Goal: Task Accomplishment & Management: Manage account settings

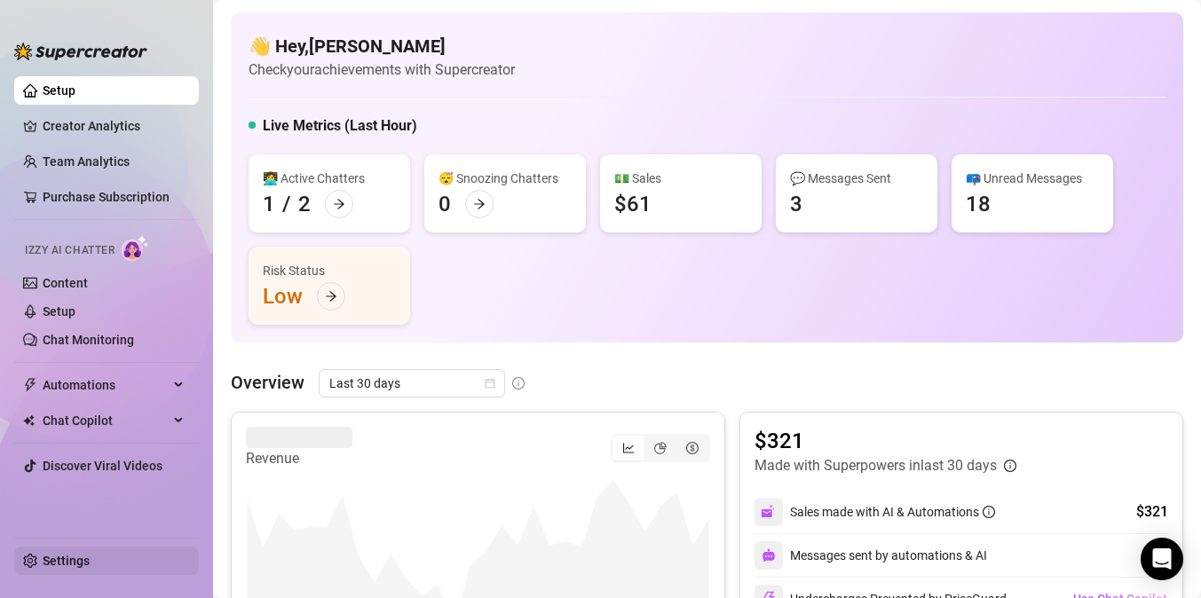
click at [58, 568] on link "Settings" at bounding box center [66, 561] width 47 height 14
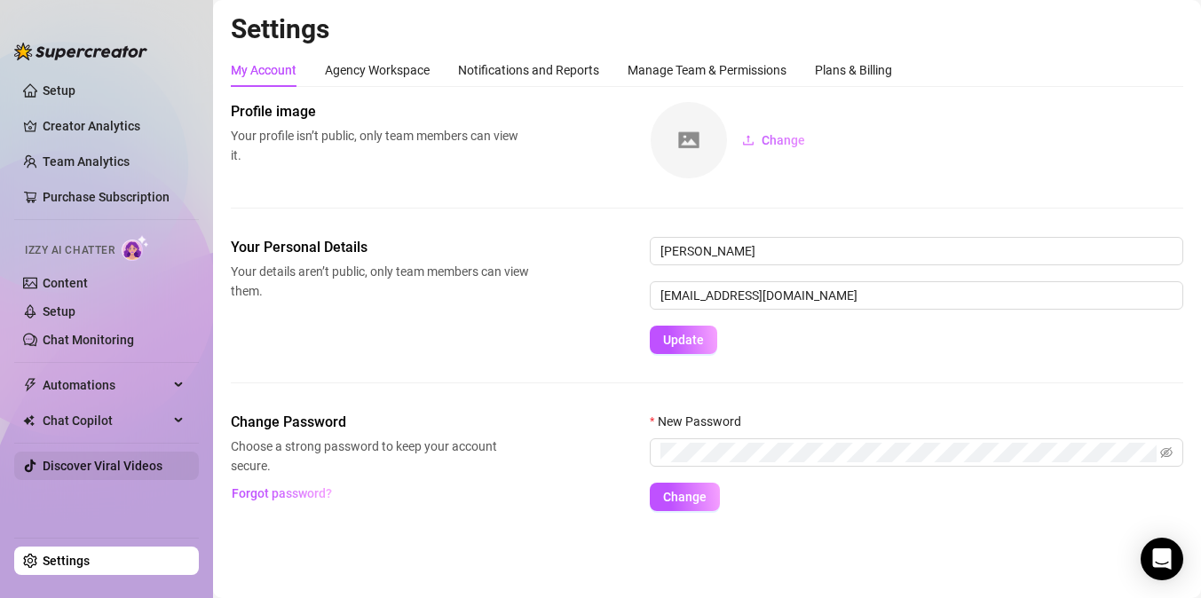
click at [120, 463] on link "Discover Viral Videos" at bounding box center [103, 466] width 120 height 14
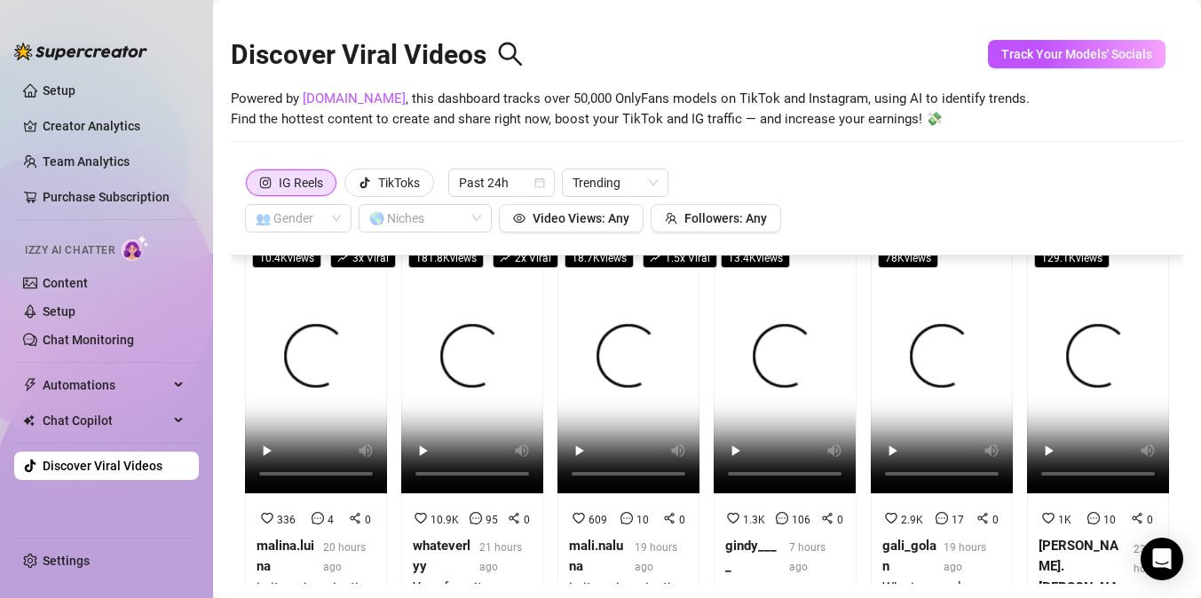
scroll to position [27, 0]
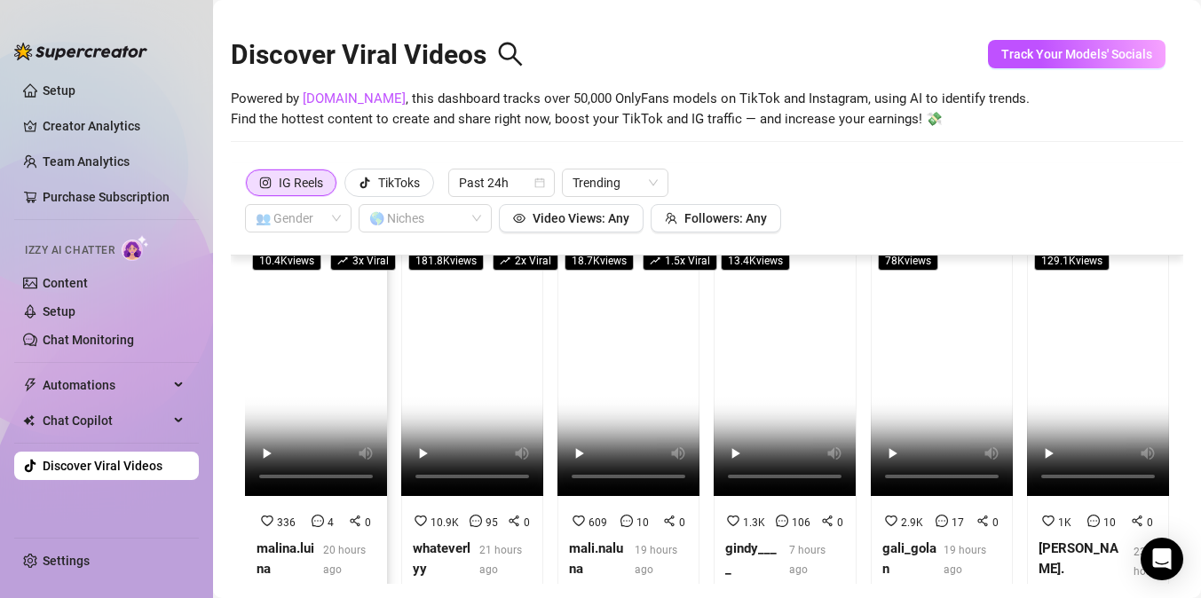
click at [290, 430] on video at bounding box center [316, 369] width 142 height 253
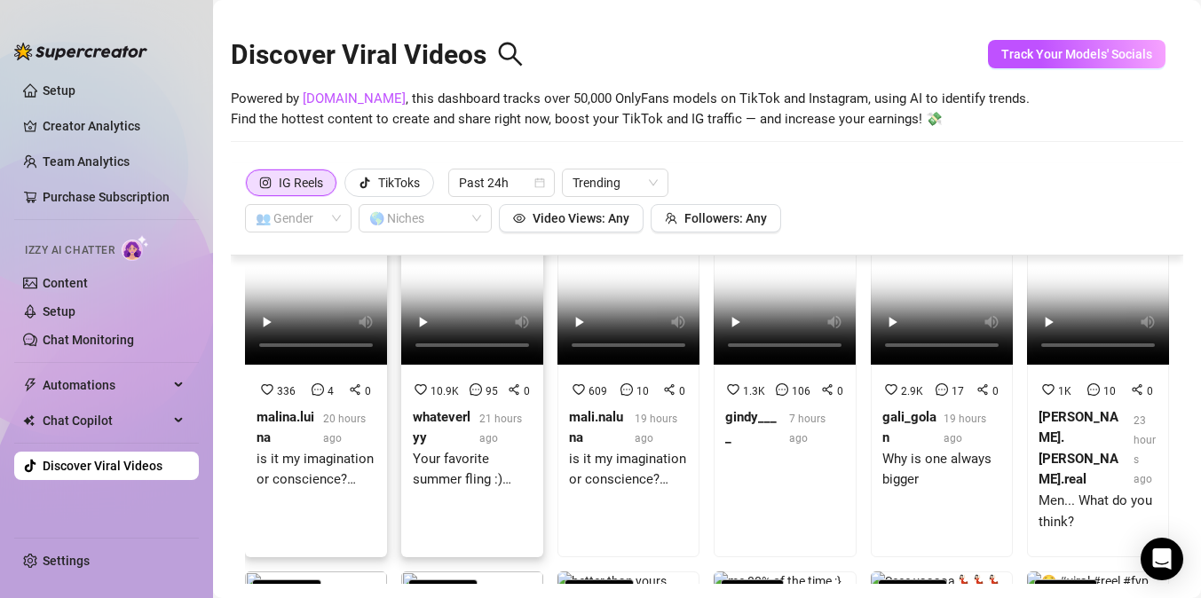
scroll to position [142, 0]
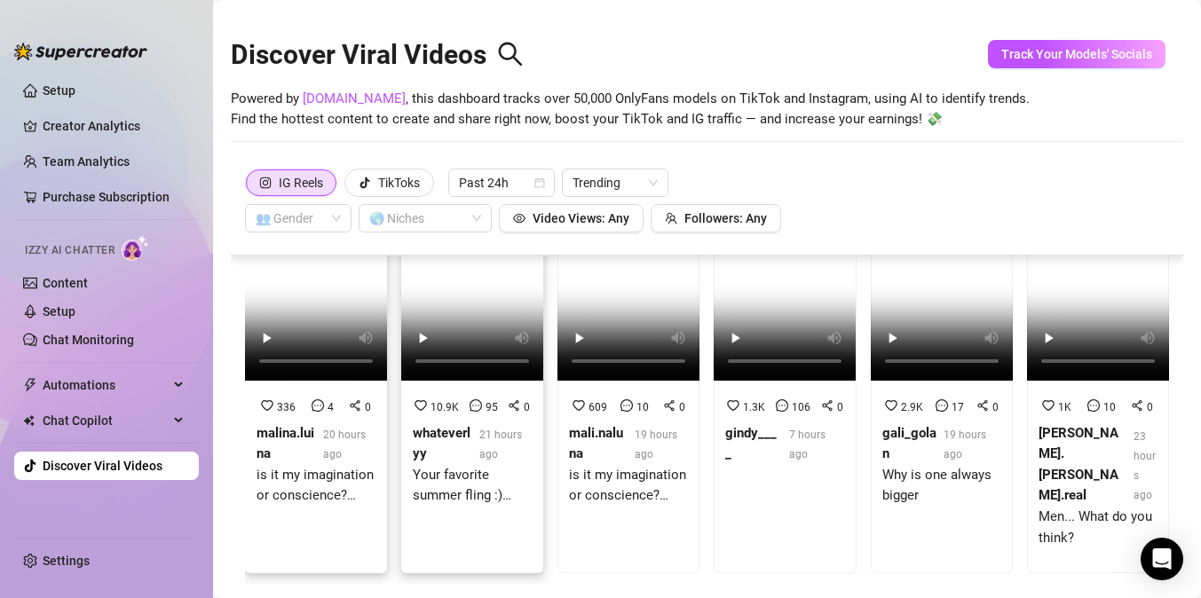
click at [439, 402] on span "10.9K" at bounding box center [445, 407] width 28 height 12
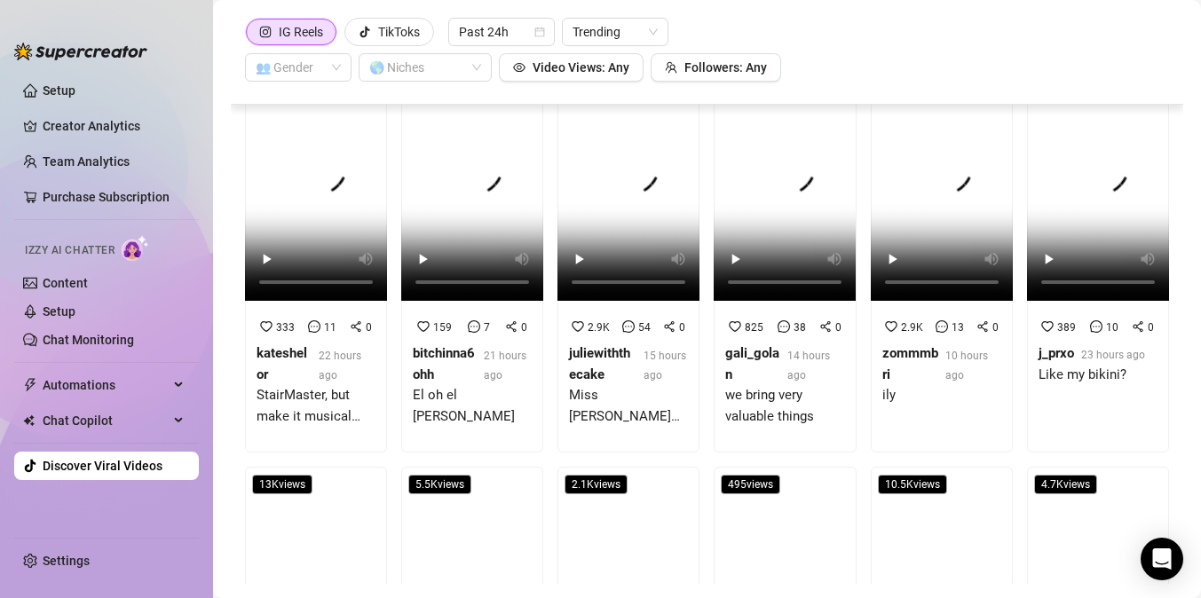
scroll to position [1279, 0]
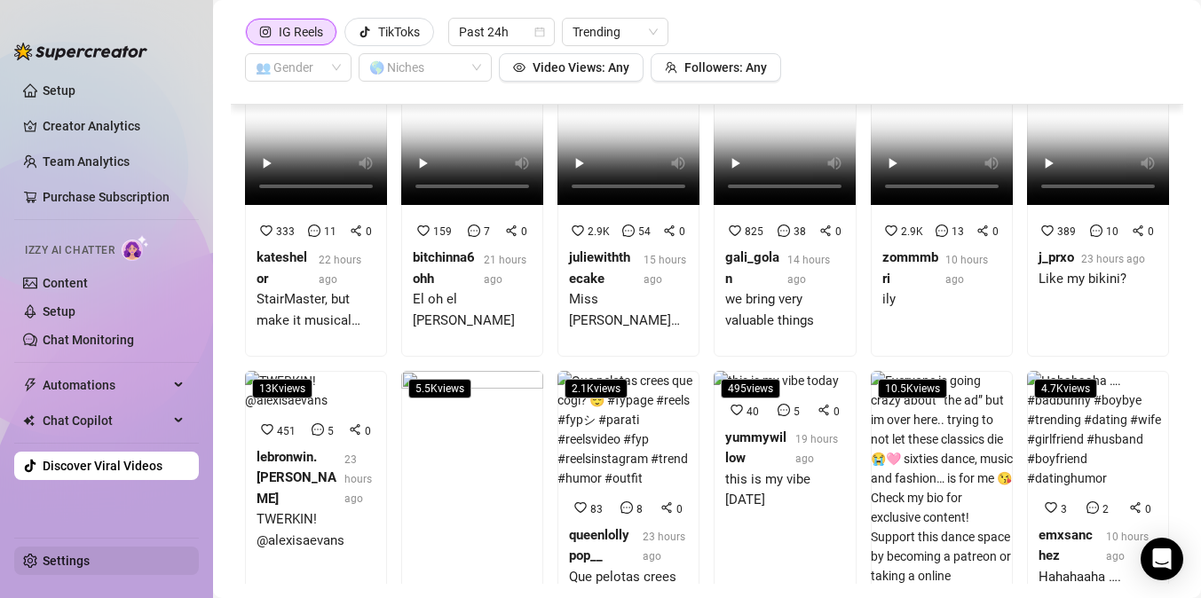
click at [90, 563] on link "Settings" at bounding box center [66, 561] width 47 height 14
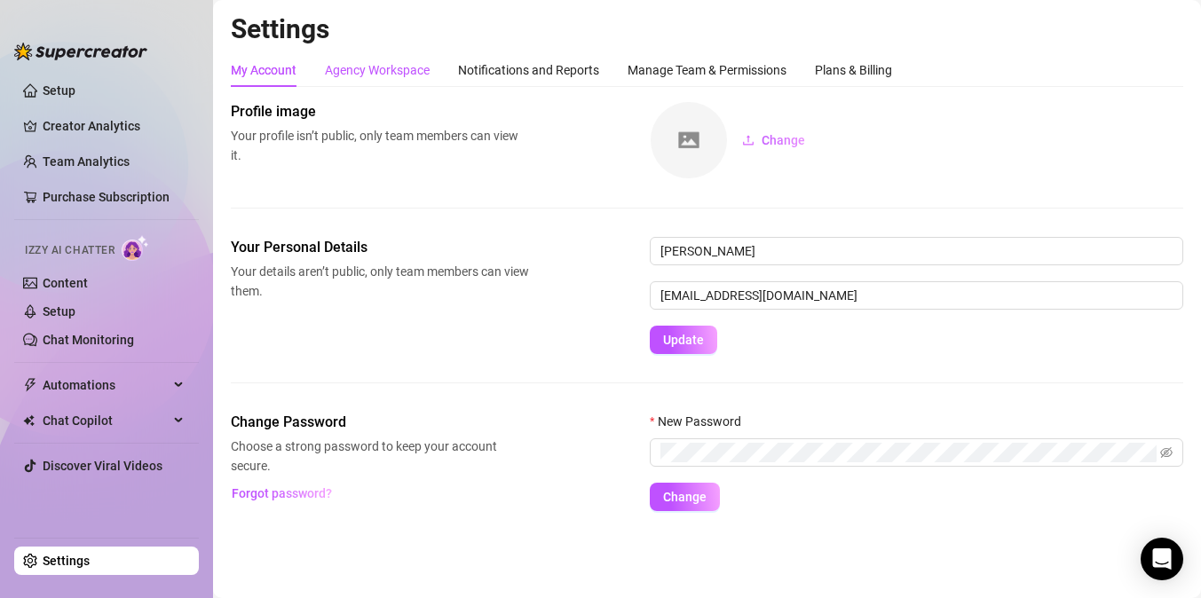
click at [356, 64] on div "Agency Workspace" at bounding box center [377, 70] width 105 height 20
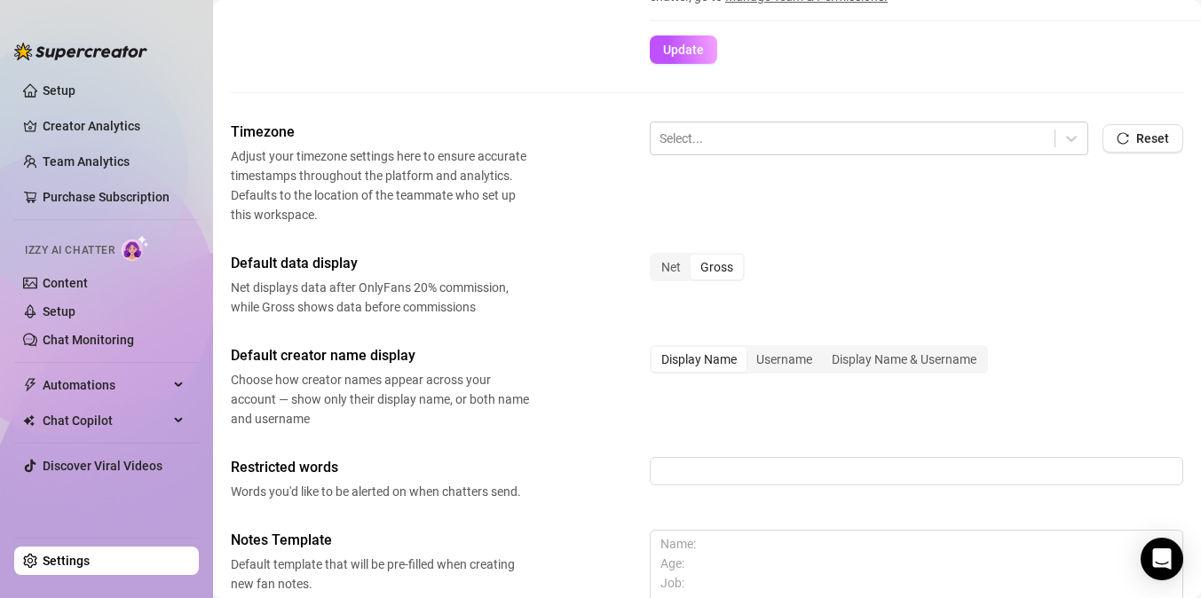
scroll to position [515, 0]
click at [765, 131] on div at bounding box center [853, 139] width 386 height 23
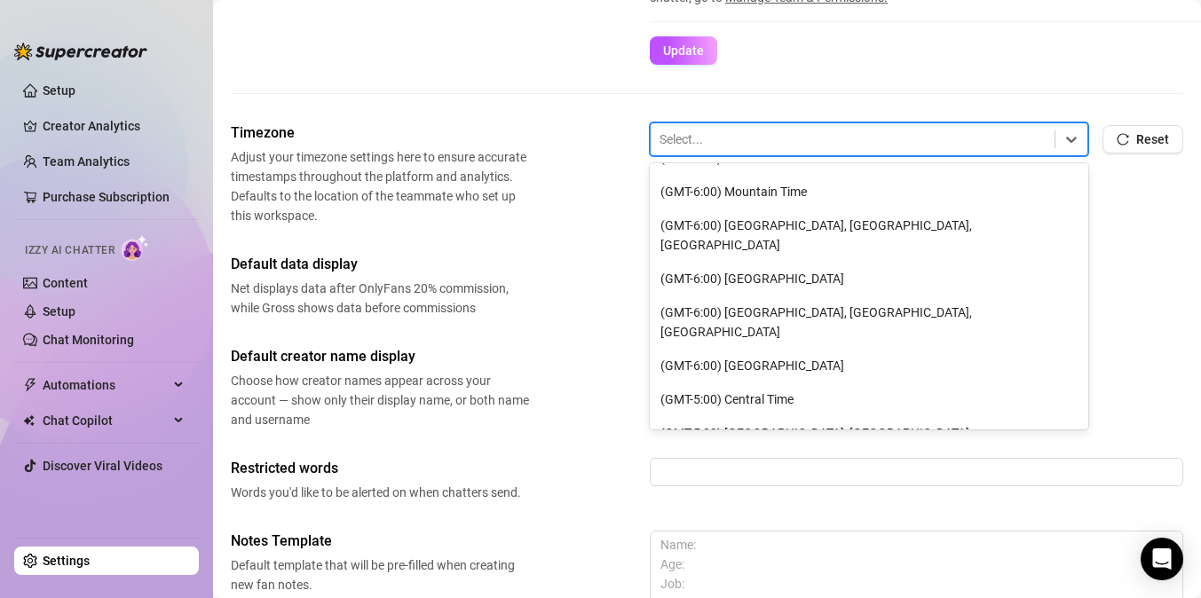
scroll to position [236, 0]
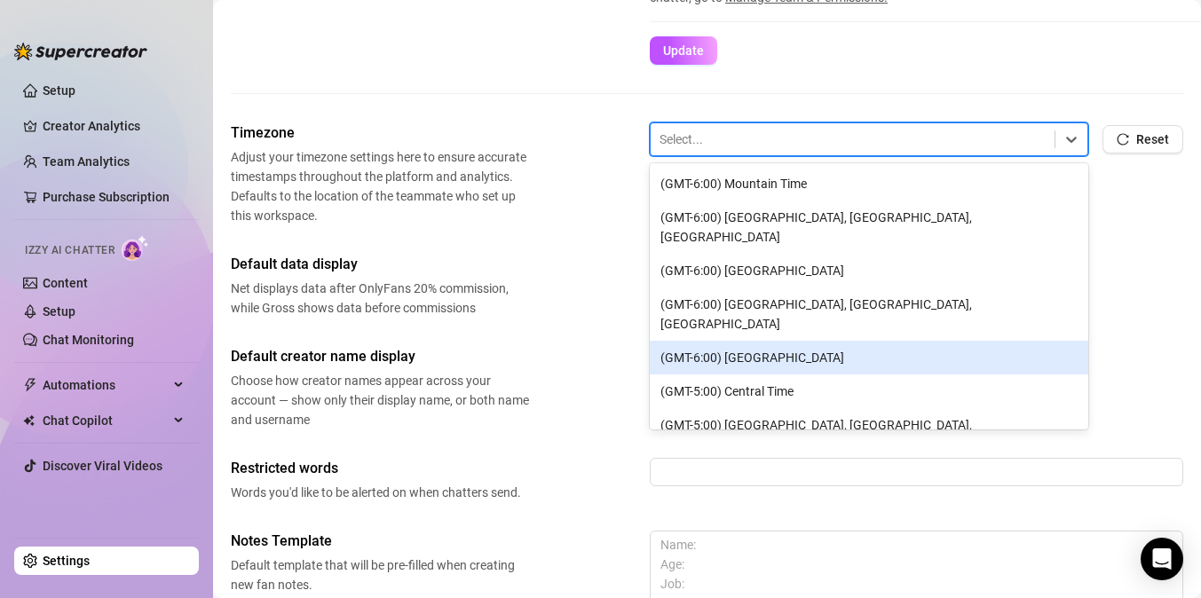
click at [835, 341] on div "(GMT-6:00) [GEOGRAPHIC_DATA]" at bounding box center [869, 358] width 439 height 34
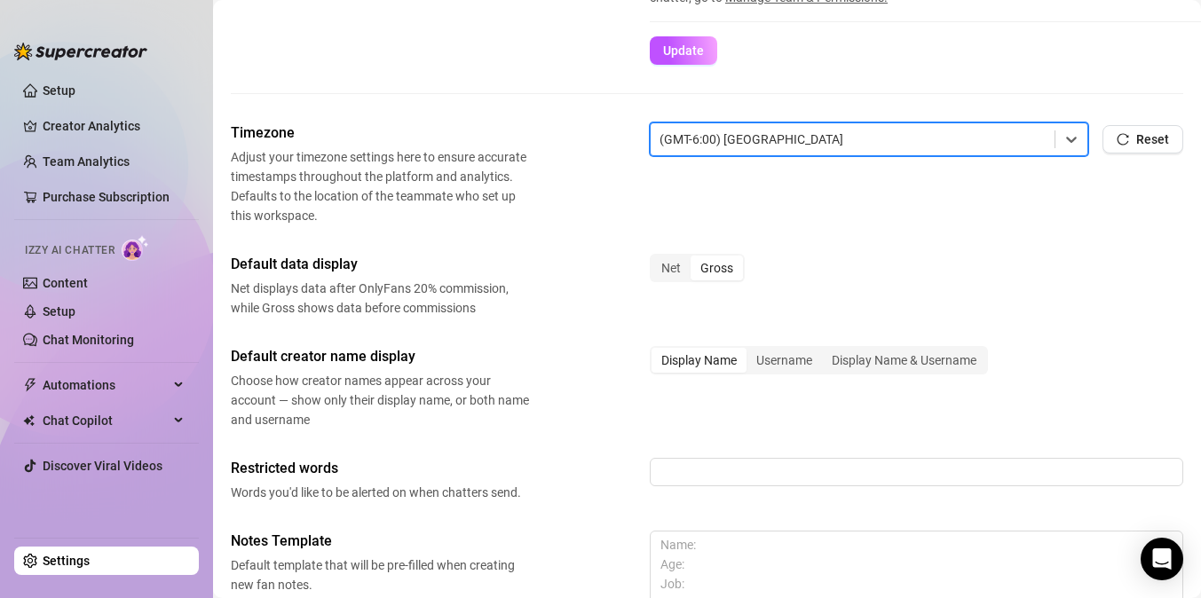
click at [1128, 209] on div "Timezone Adjust your timezone settings here to ensure accurate timestamps throu…" at bounding box center [707, 174] width 953 height 103
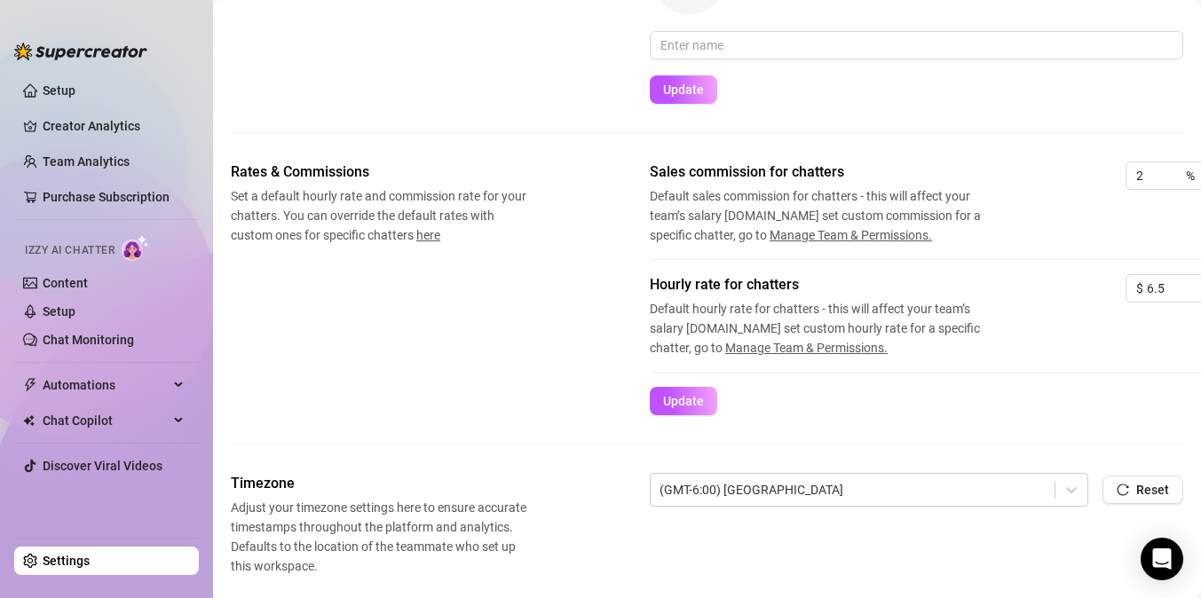
scroll to position [0, 0]
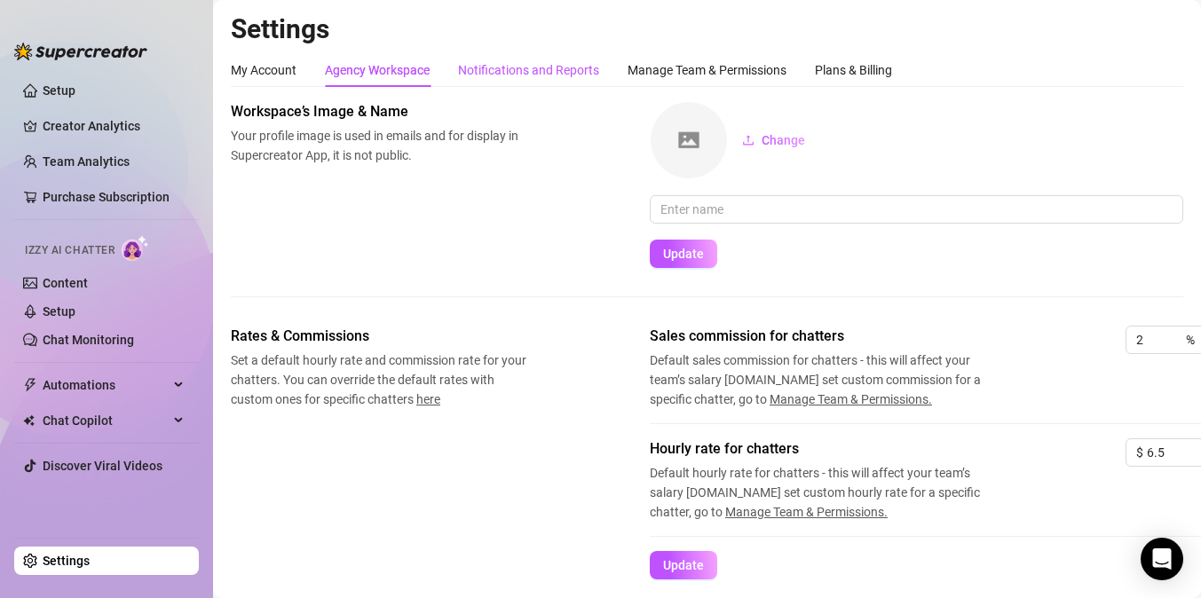
click at [500, 62] on div "Notifications and Reports" at bounding box center [528, 70] width 141 height 20
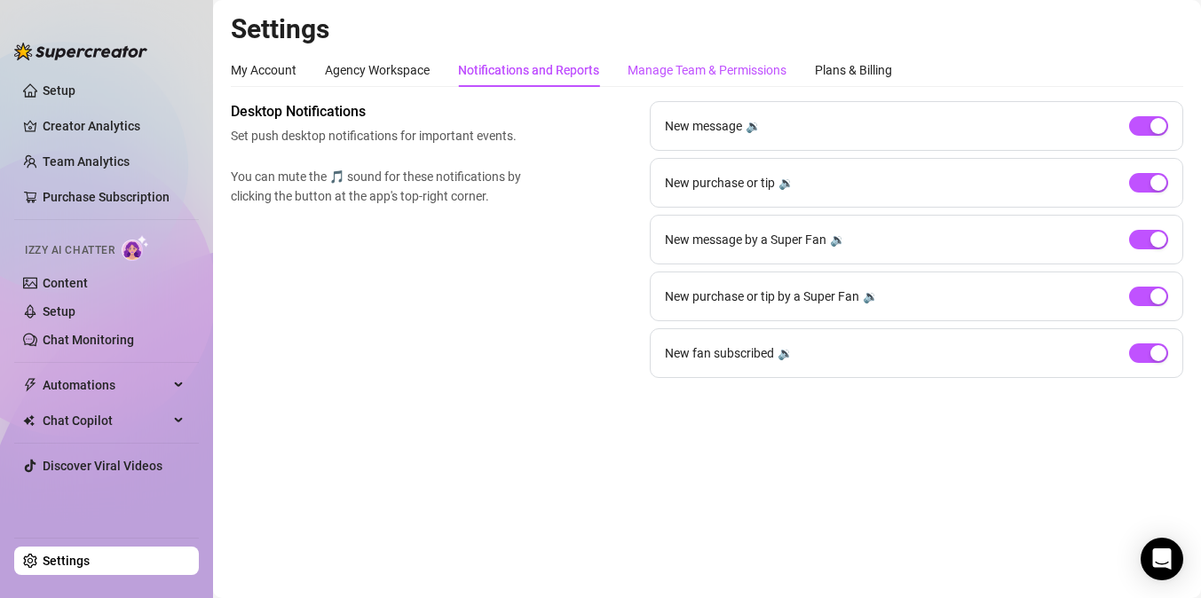
click at [682, 68] on div "Manage Team & Permissions" at bounding box center [707, 70] width 159 height 20
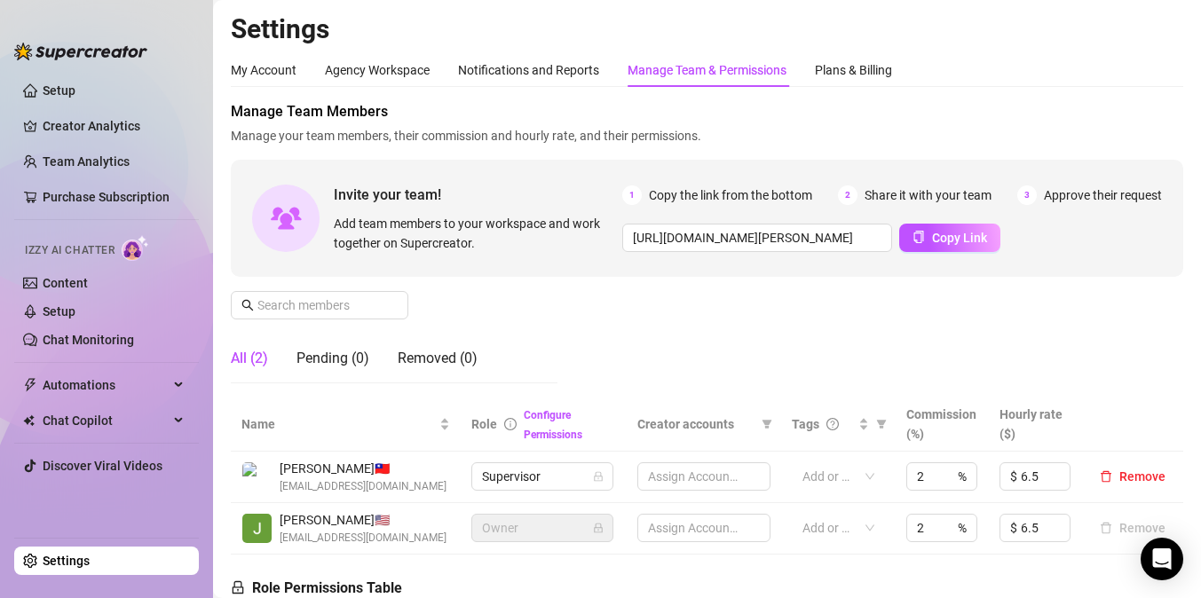
click at [681, 68] on div "Manage Team & Permissions" at bounding box center [707, 70] width 159 height 20
click at [832, 69] on div "Plans & Billing" at bounding box center [853, 70] width 77 height 20
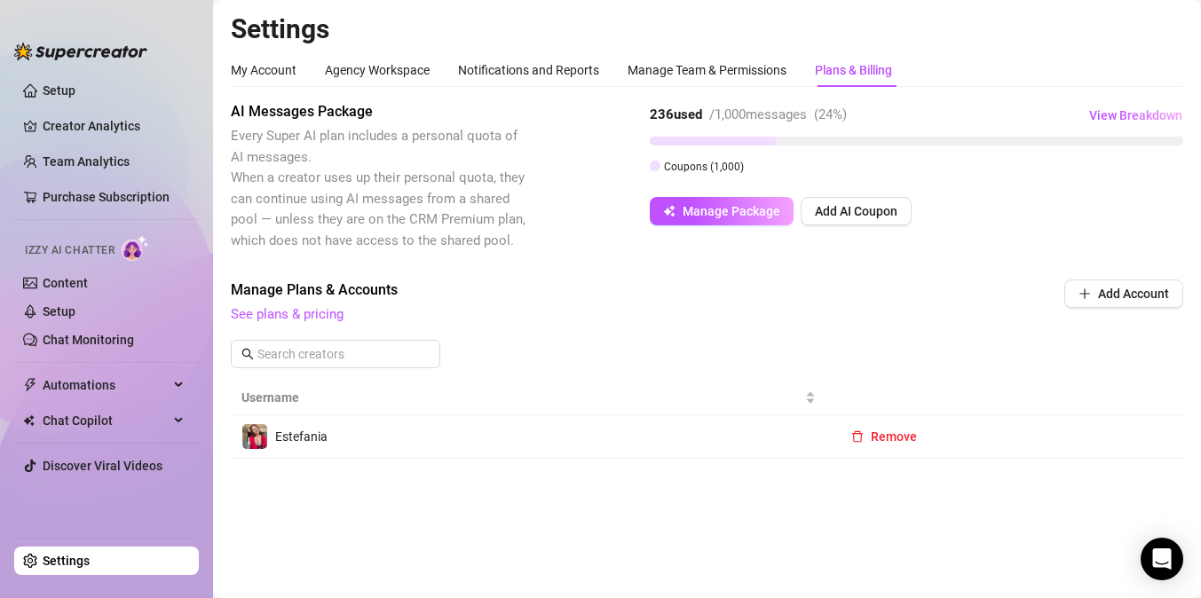
click at [77, 248] on span "Izzy AI Chatter" at bounding box center [70, 250] width 90 height 17
click at [71, 312] on link "Setup" at bounding box center [59, 312] width 33 height 14
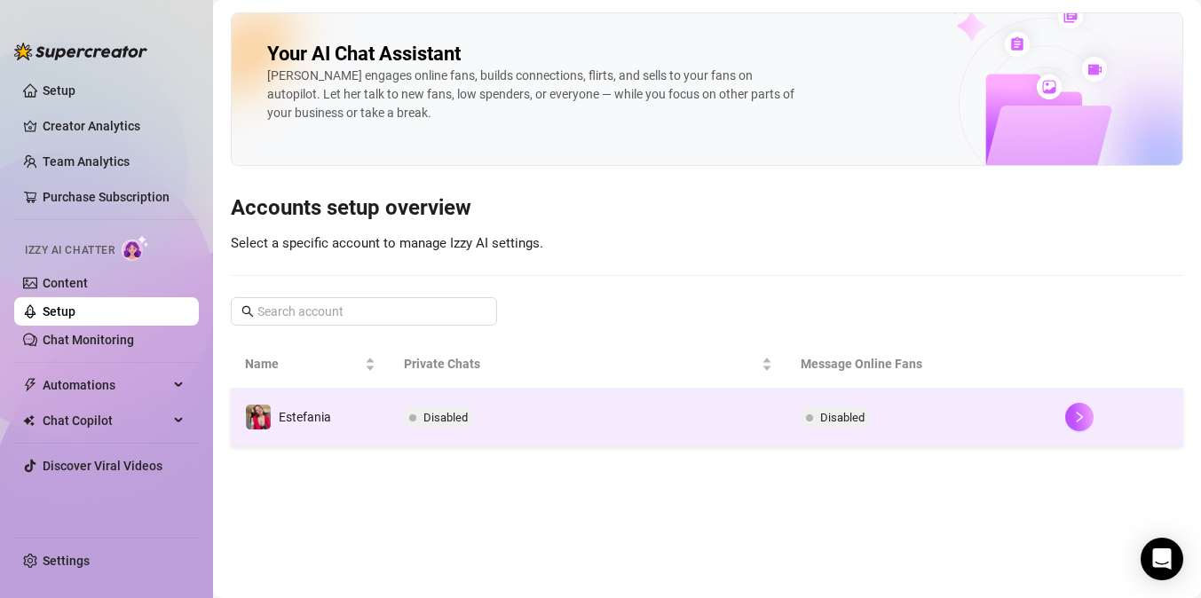
click at [572, 410] on td "Disabled" at bounding box center [588, 418] width 397 height 58
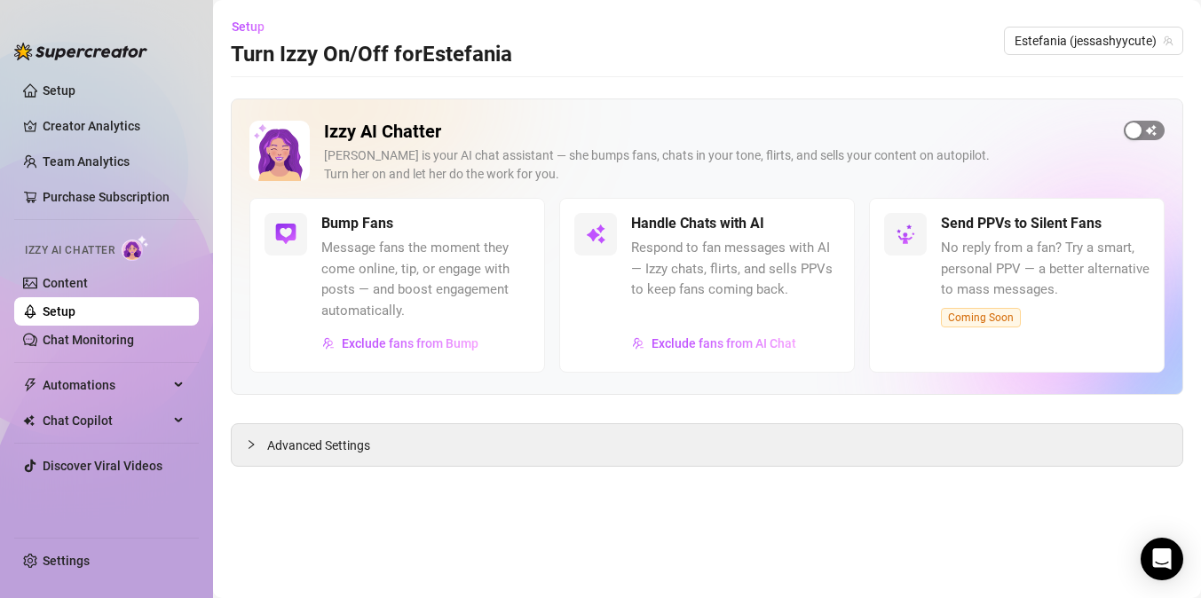
click at [1150, 130] on span "button" at bounding box center [1144, 131] width 41 height 20
click at [384, 228] on h5 "Bump Fans" at bounding box center [357, 223] width 72 height 21
click at [403, 340] on span "Exclude fans from Bump" at bounding box center [410, 343] width 137 height 14
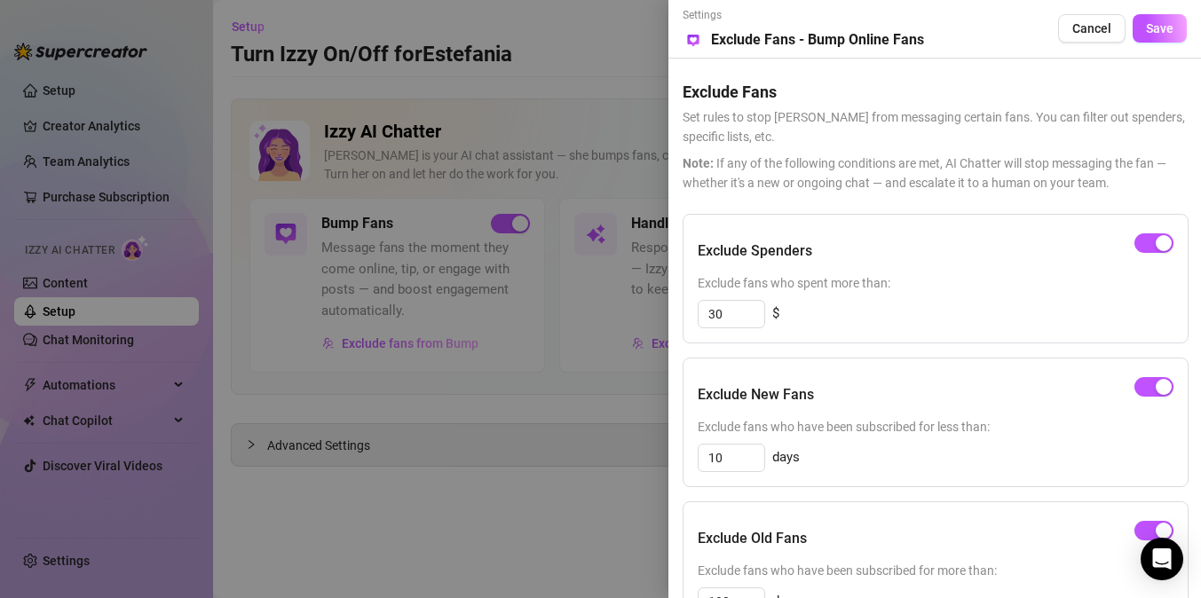
click at [423, 568] on div at bounding box center [600, 299] width 1201 height 598
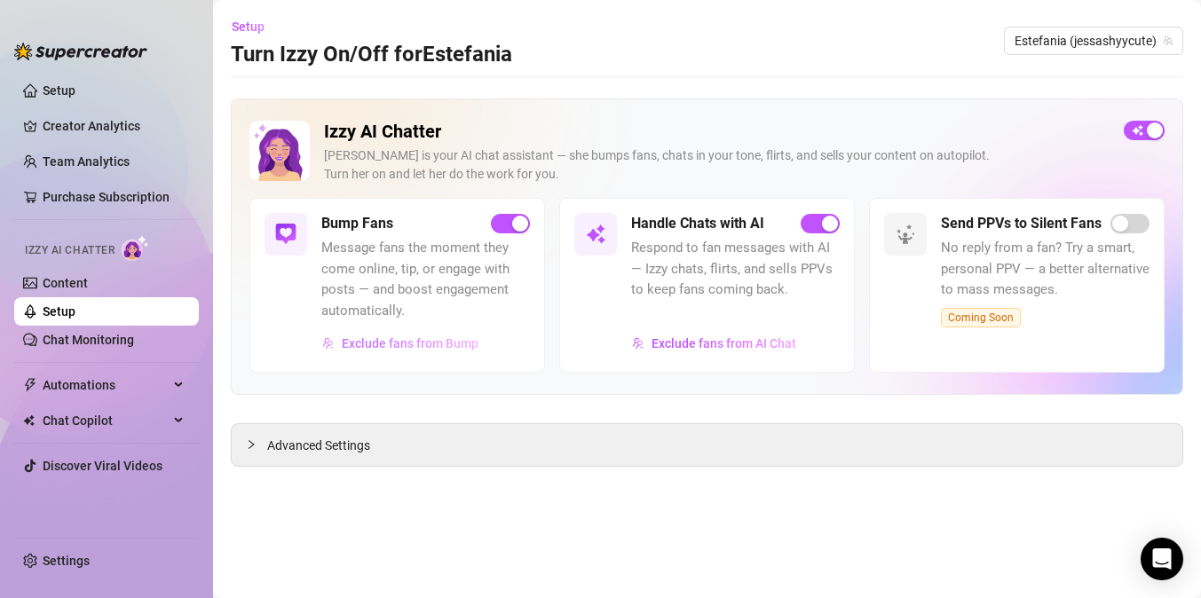
click at [426, 340] on span "Exclude fans from Bump" at bounding box center [410, 343] width 137 height 14
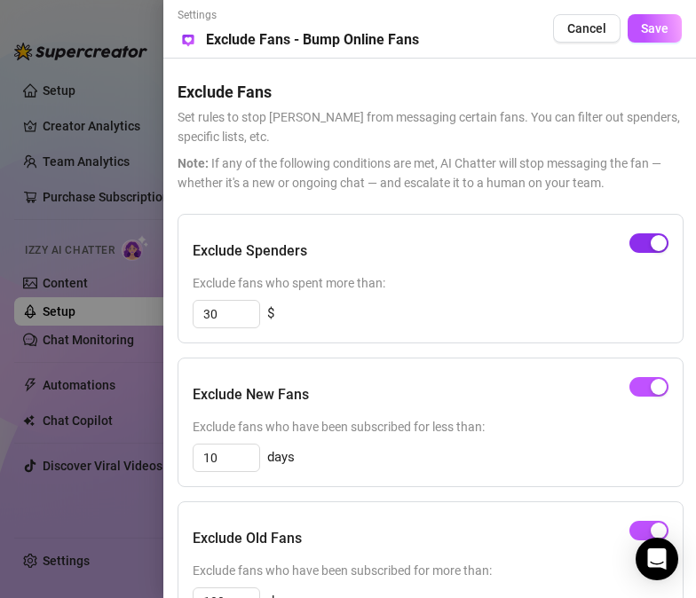
click at [648, 244] on button "button" at bounding box center [648, 244] width 39 height 20
click at [652, 386] on div "button" at bounding box center [659, 387] width 16 height 16
click at [447, 232] on div "Exclude Spenders" at bounding box center [431, 251] width 476 height 44
click at [677, 451] on div "Exclude New Fans Exclude fans who have been subscribed for less than: 10 days" at bounding box center [431, 423] width 506 height 130
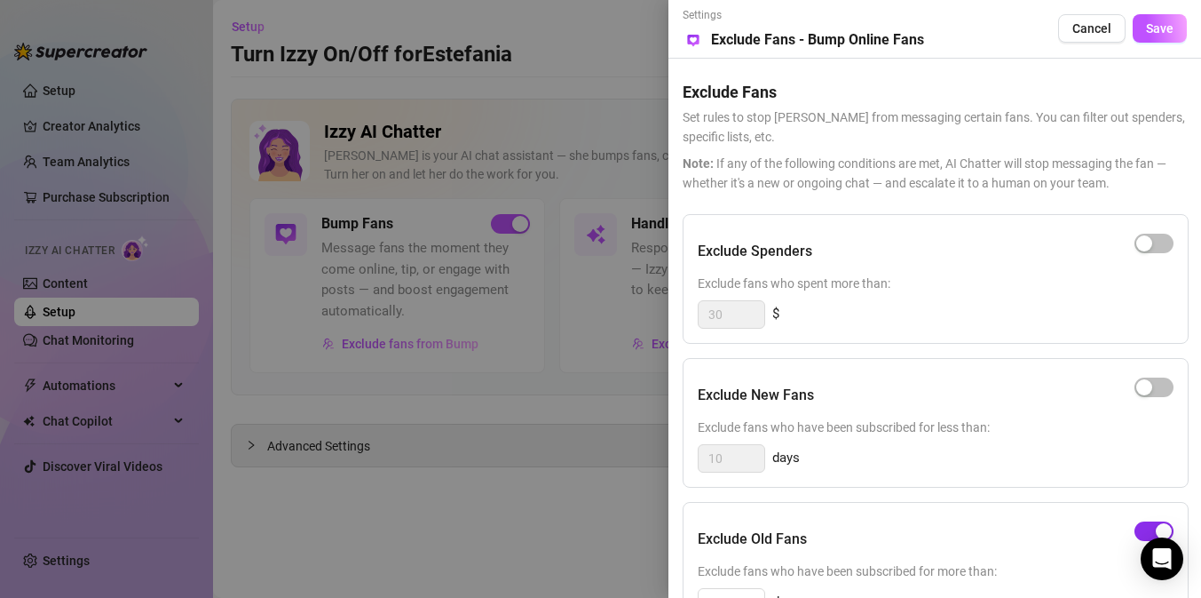
click at [1157, 527] on div "button" at bounding box center [1164, 531] width 16 height 16
click at [1157, 34] on span "Save" at bounding box center [1160, 28] width 28 height 14
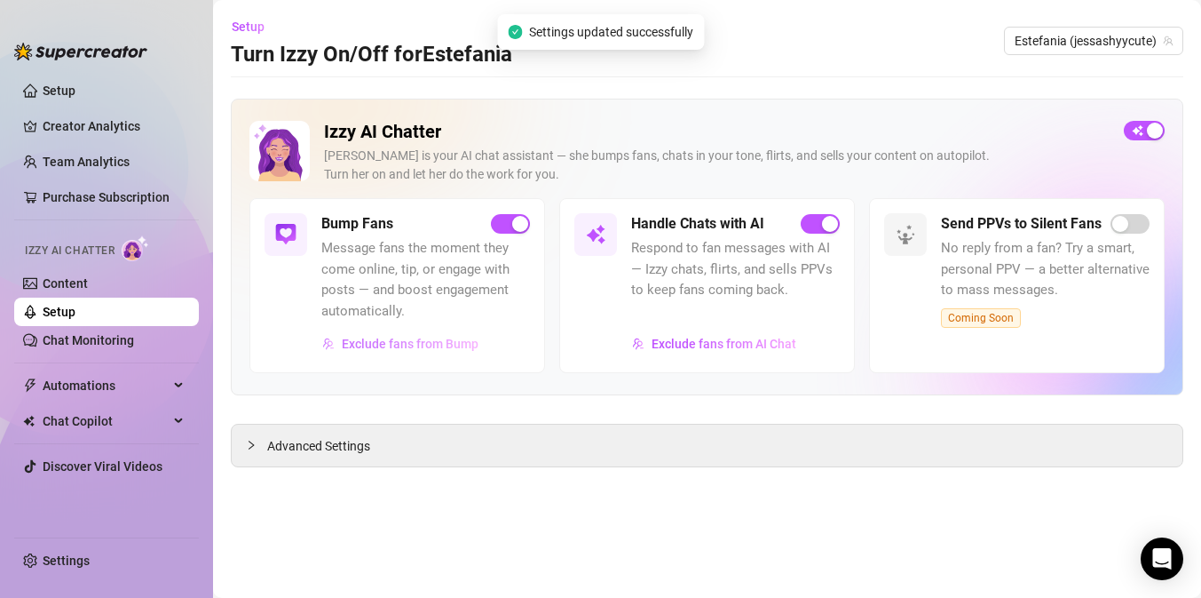
click at [416, 338] on span "Exclude fans from Bump" at bounding box center [410, 343] width 137 height 14
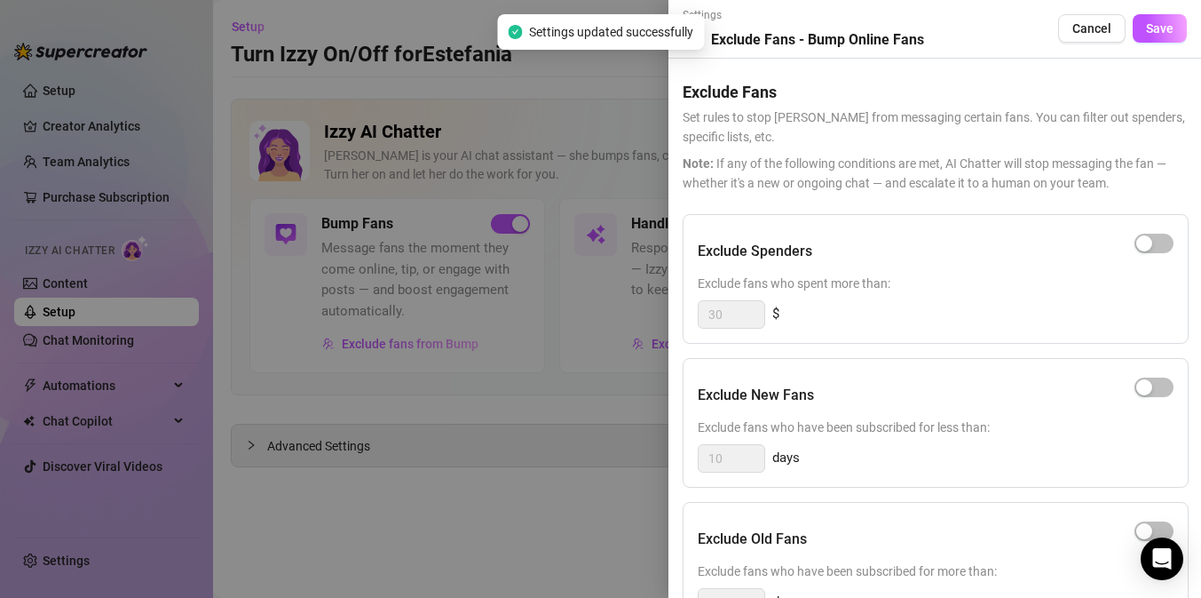
click at [508, 531] on div at bounding box center [600, 299] width 1201 height 598
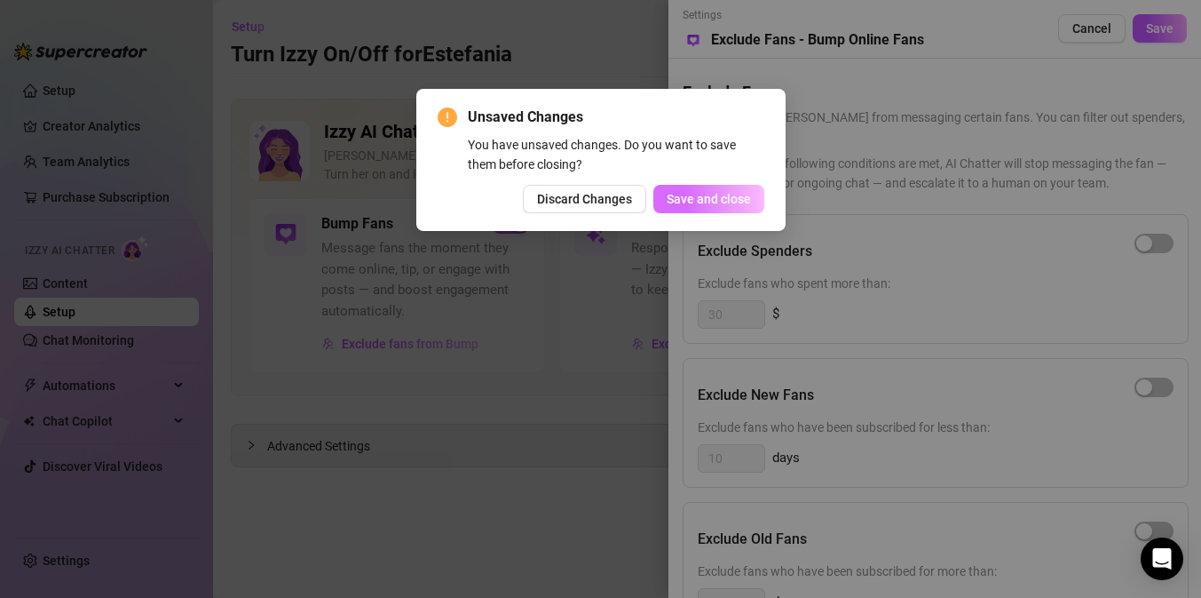
click at [686, 202] on span "Save and close" at bounding box center [709, 199] width 84 height 14
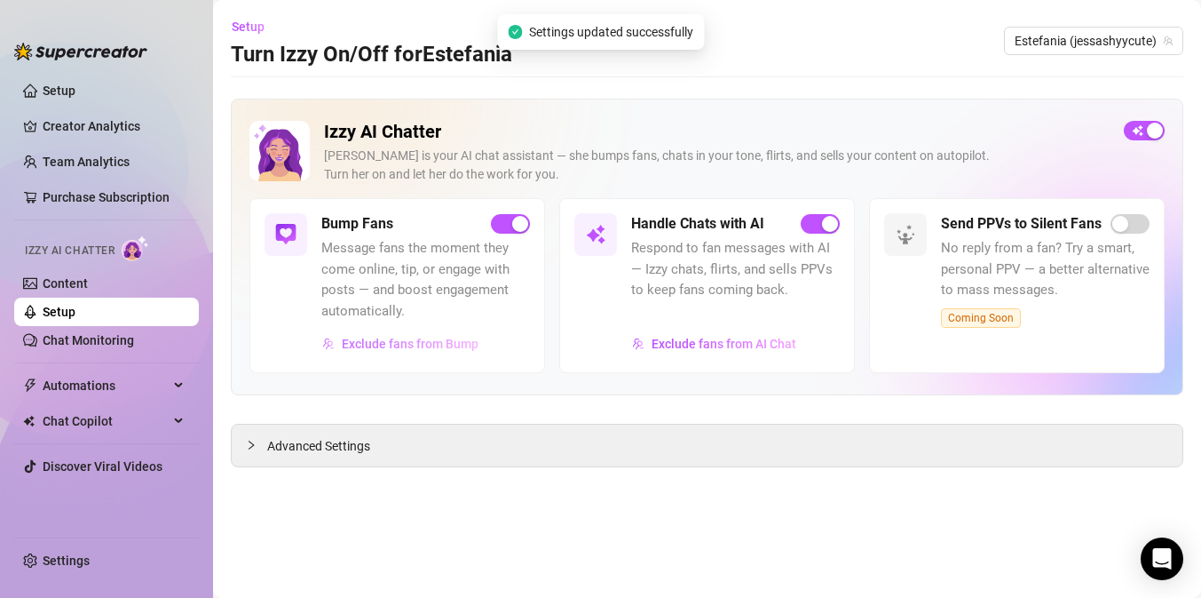
click at [470, 344] on span "Exclude fans from Bump" at bounding box center [410, 343] width 137 height 14
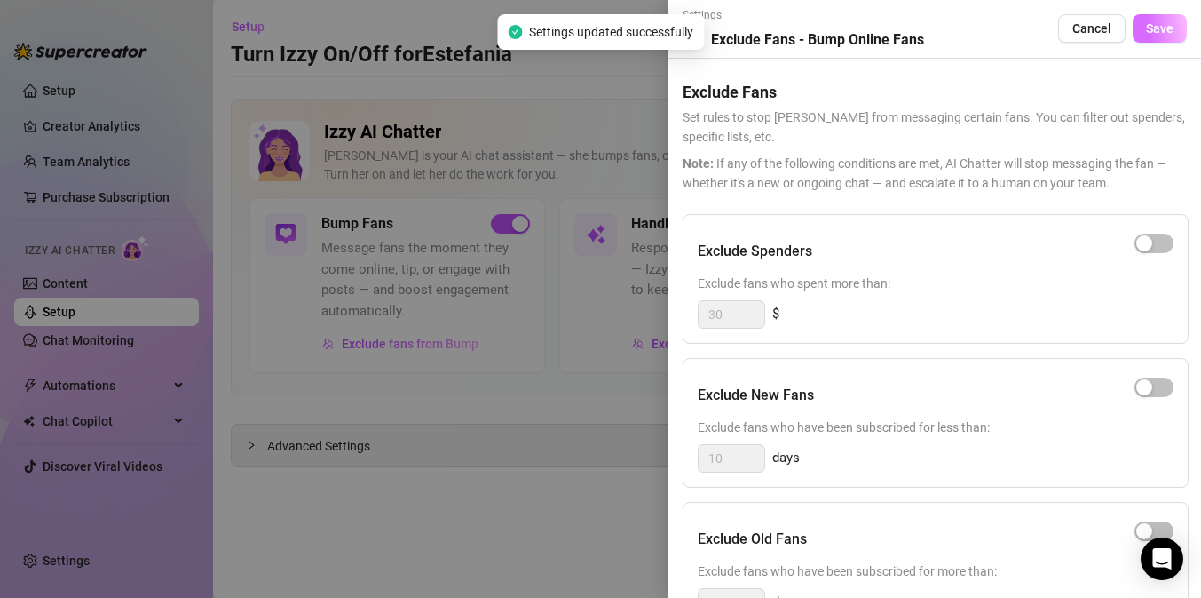
click at [1159, 23] on span "Save" at bounding box center [1160, 28] width 28 height 14
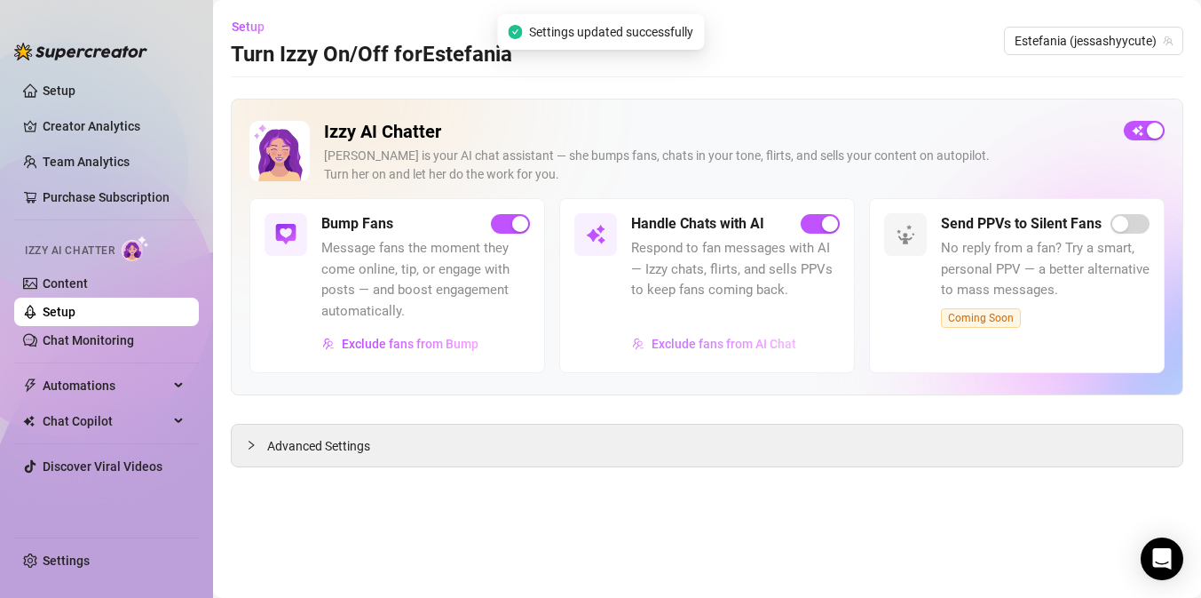
click at [739, 342] on span "Exclude fans from AI Chat" at bounding box center [724, 343] width 145 height 14
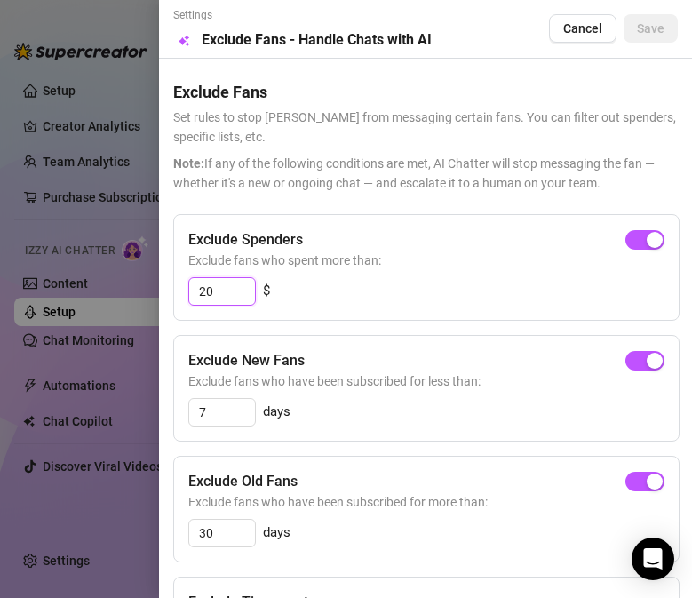
click at [214, 301] on input "20" at bounding box center [222, 291] width 66 height 27
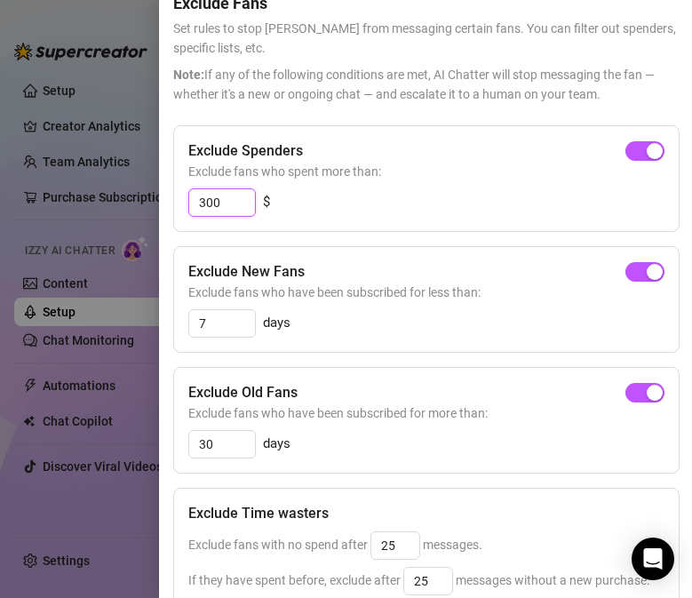
scroll to position [96, 0]
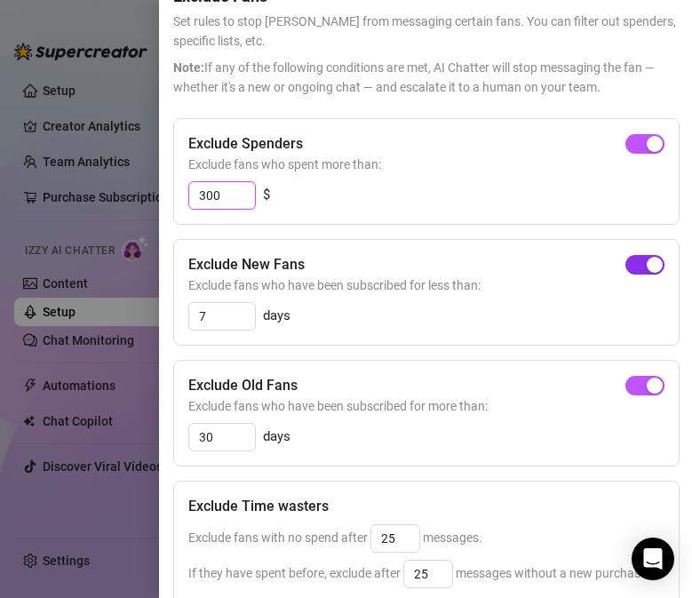
type input "300"
click at [650, 265] on div "button" at bounding box center [654, 265] width 16 height 16
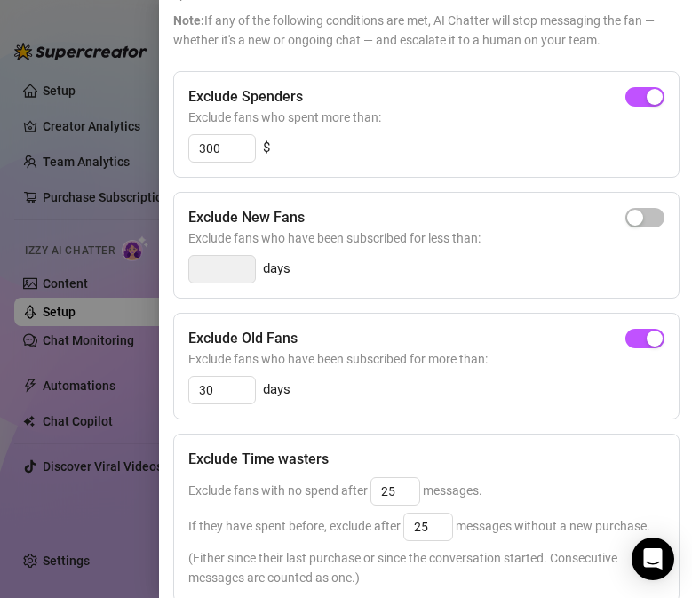
scroll to position [144, 0]
click at [645, 344] on span "button" at bounding box center [644, 338] width 39 height 20
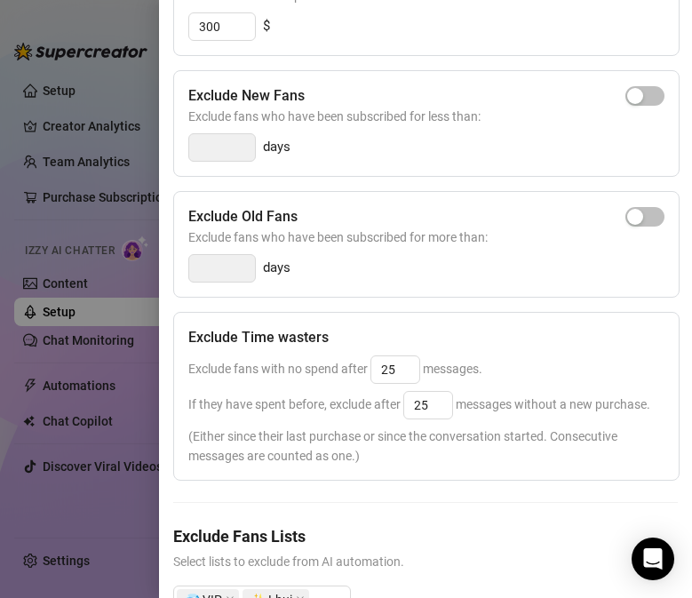
scroll to position [272, 0]
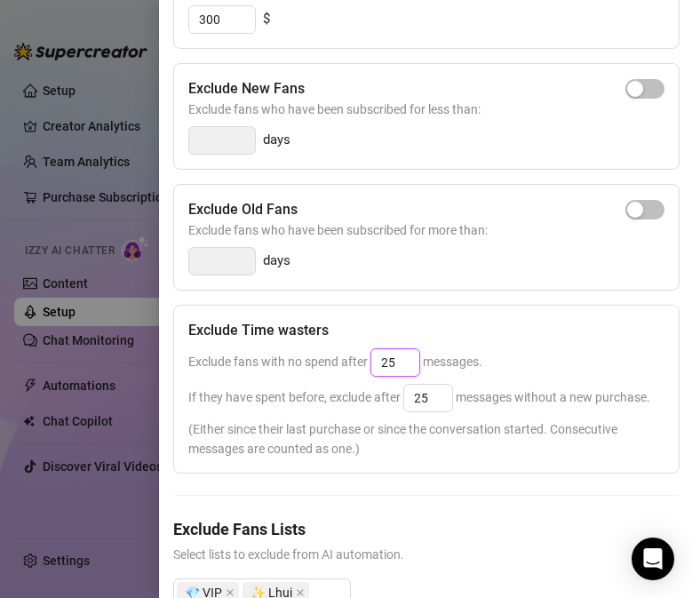
click at [412, 356] on input "25" at bounding box center [395, 362] width 48 height 27
type input "5"
type input "45"
click at [436, 391] on input "25" at bounding box center [428, 397] width 48 height 27
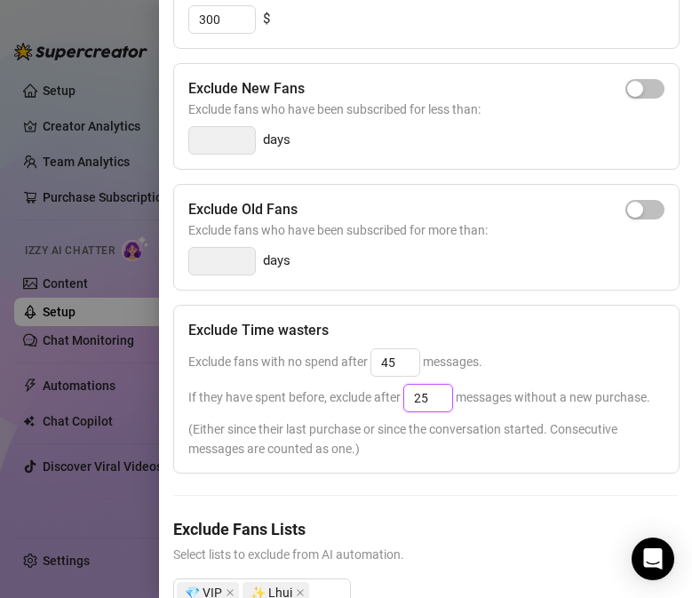
click at [436, 391] on input "25" at bounding box center [428, 397] width 48 height 27
type input "`"
type input "75"
click at [630, 399] on span "If they have spent before, exclude after 75 messages without a new purchase." at bounding box center [419, 397] width 462 height 14
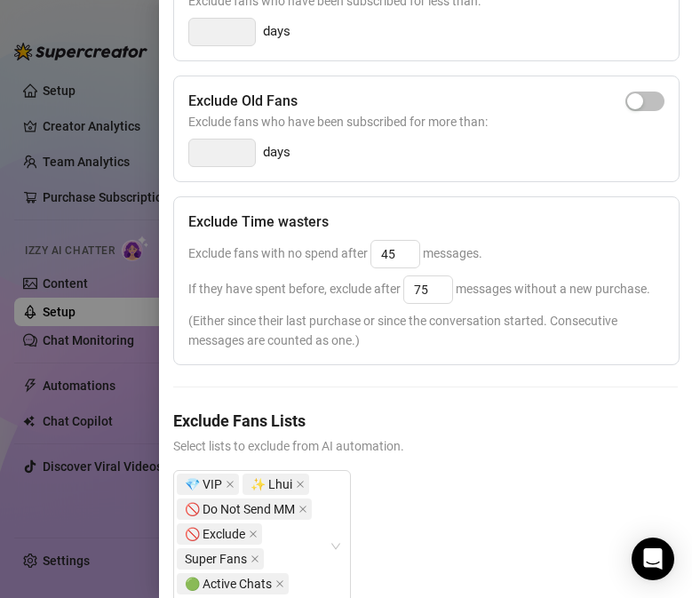
scroll to position [440, 0]
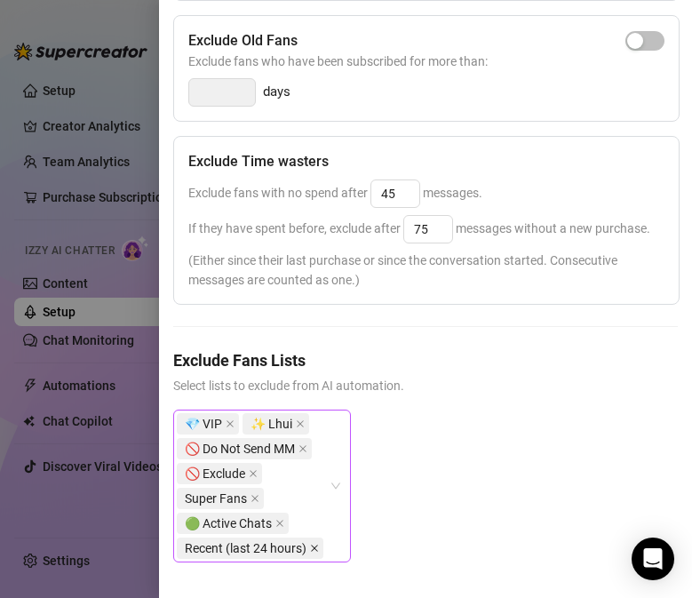
click at [315, 546] on icon "close" at bounding box center [314, 547] width 7 height 7
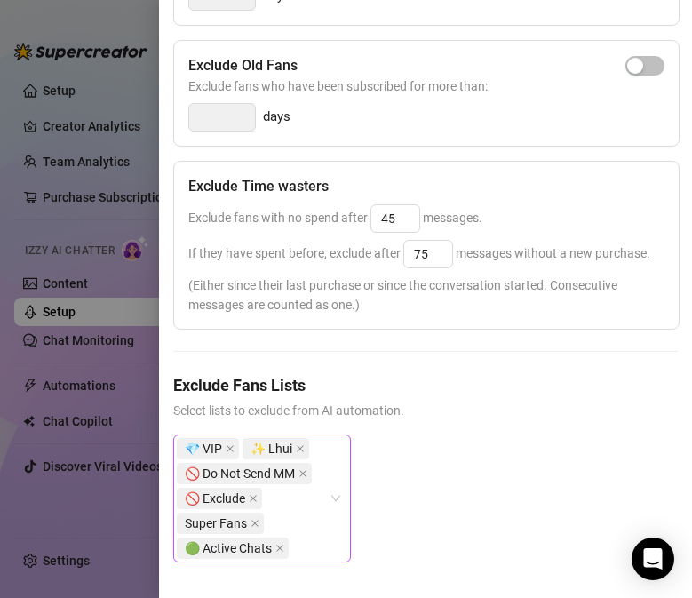
scroll to position [416, 0]
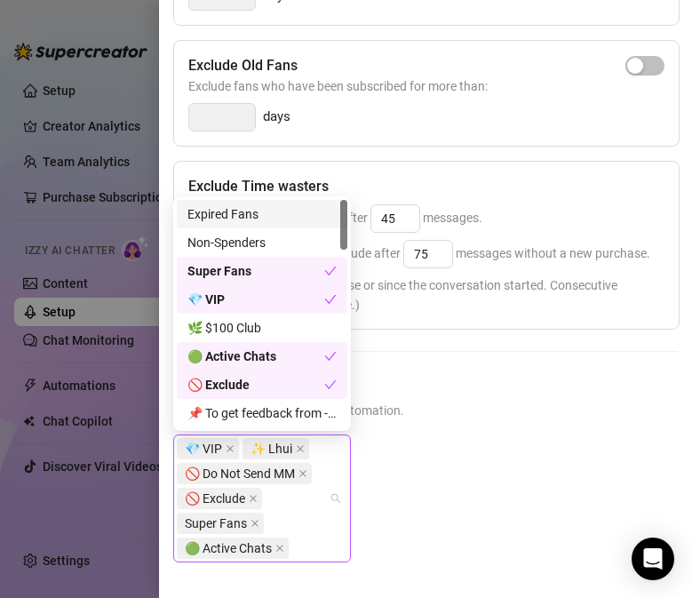
click at [281, 540] on span "🟢 Active Chats" at bounding box center [233, 547] width 112 height 21
click at [278, 544] on icon "close" at bounding box center [279, 547] width 9 height 9
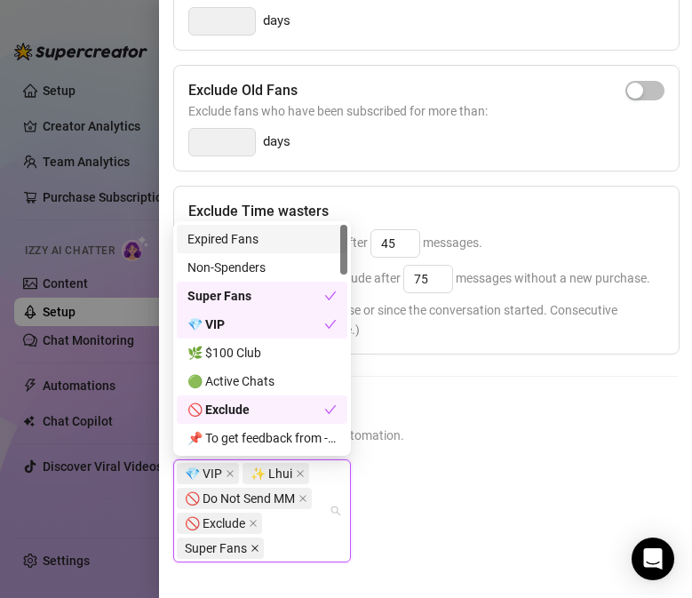
click at [254, 547] on icon "close" at bounding box center [254, 547] width 7 height 7
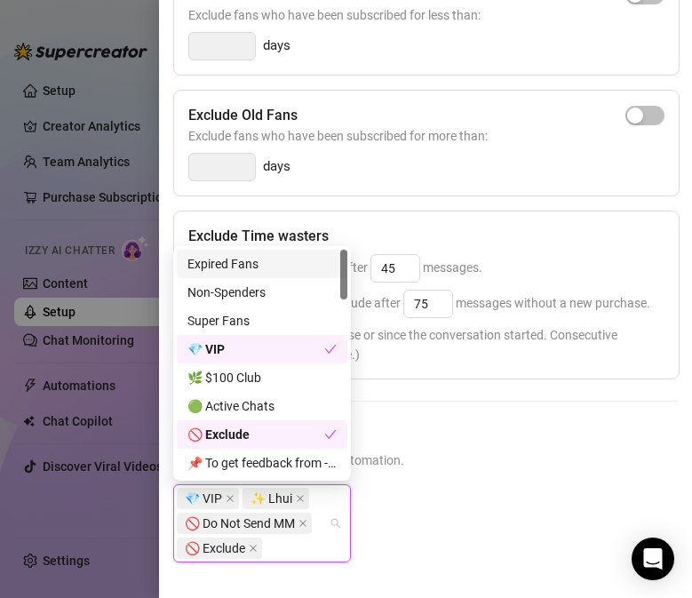
scroll to position [366, 0]
click at [256, 548] on span "🚫 Exclude" at bounding box center [219, 547] width 85 height 21
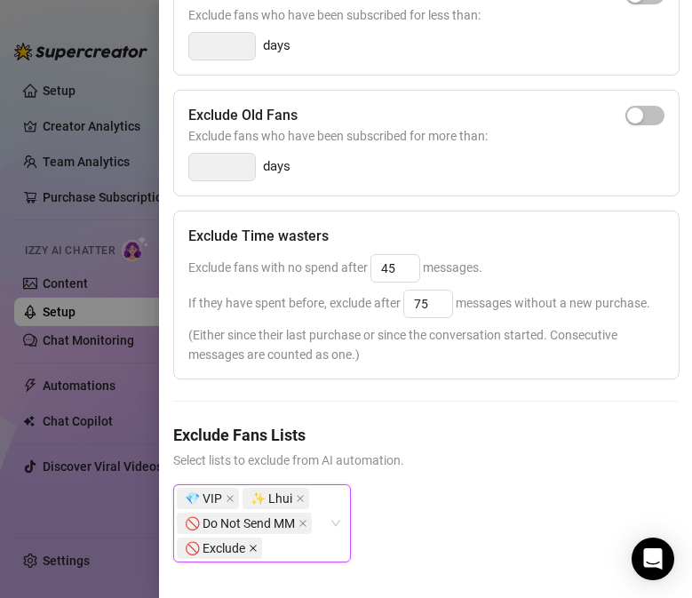
click at [251, 547] on icon "close" at bounding box center [253, 547] width 9 height 9
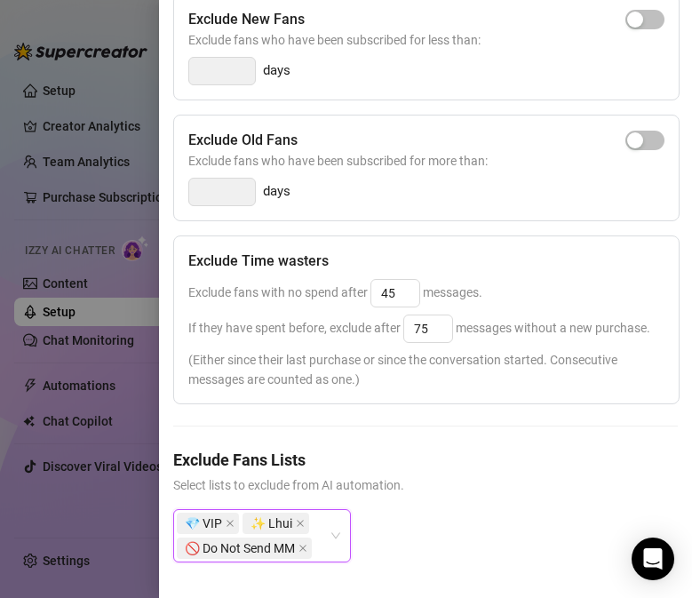
scroll to position [341, 0]
click at [297, 523] on icon "close" at bounding box center [300, 523] width 9 height 9
click at [304, 550] on icon "close" at bounding box center [302, 547] width 9 height 9
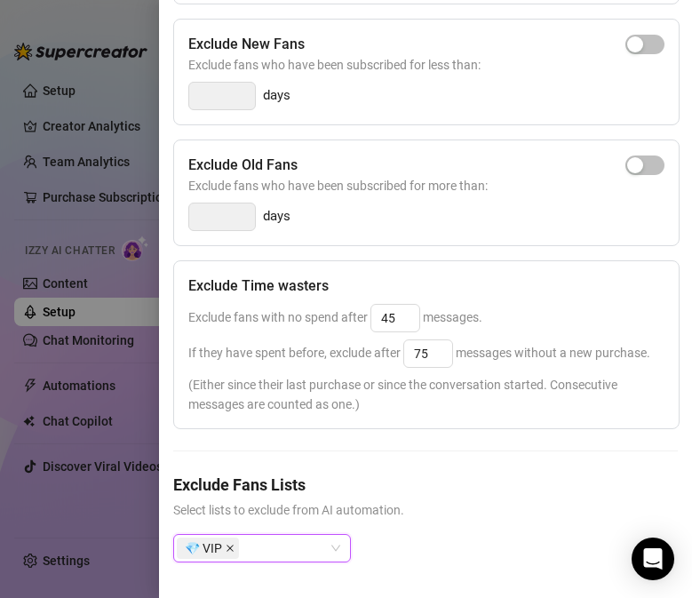
click at [226, 550] on icon "close" at bounding box center [229, 547] width 7 height 7
click at [487, 478] on h5 "Exclude Fans Lists" at bounding box center [425, 484] width 504 height 24
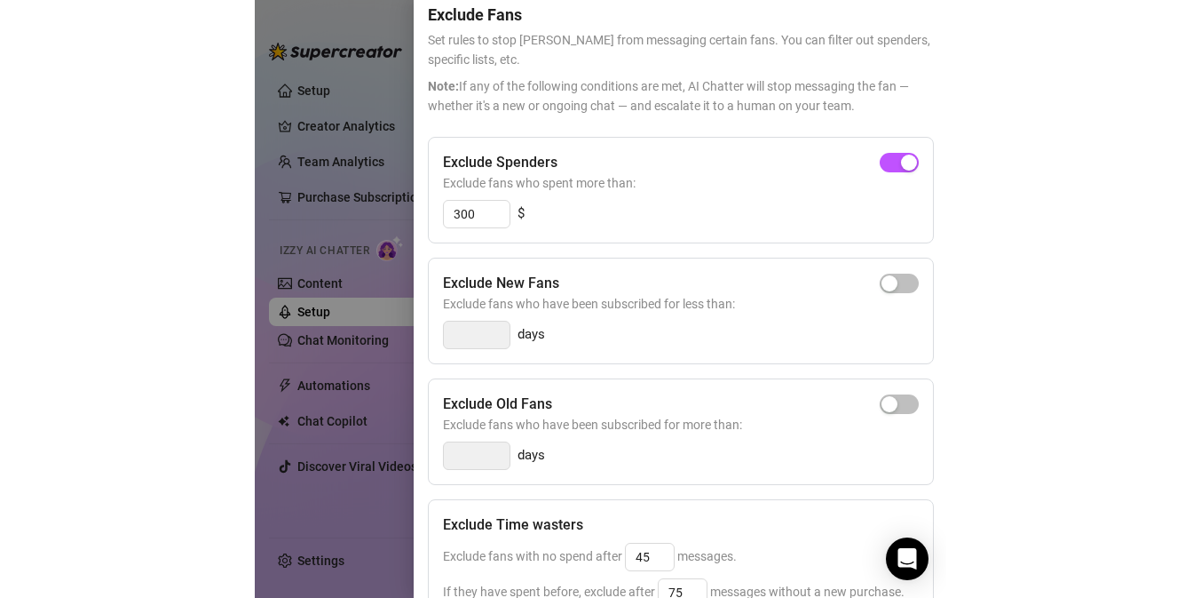
scroll to position [0, 0]
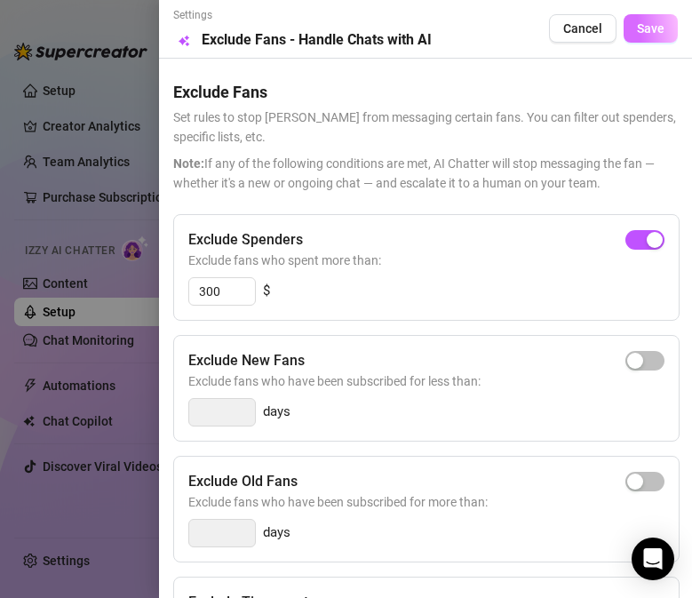
click at [642, 27] on span "Save" at bounding box center [651, 28] width 28 height 14
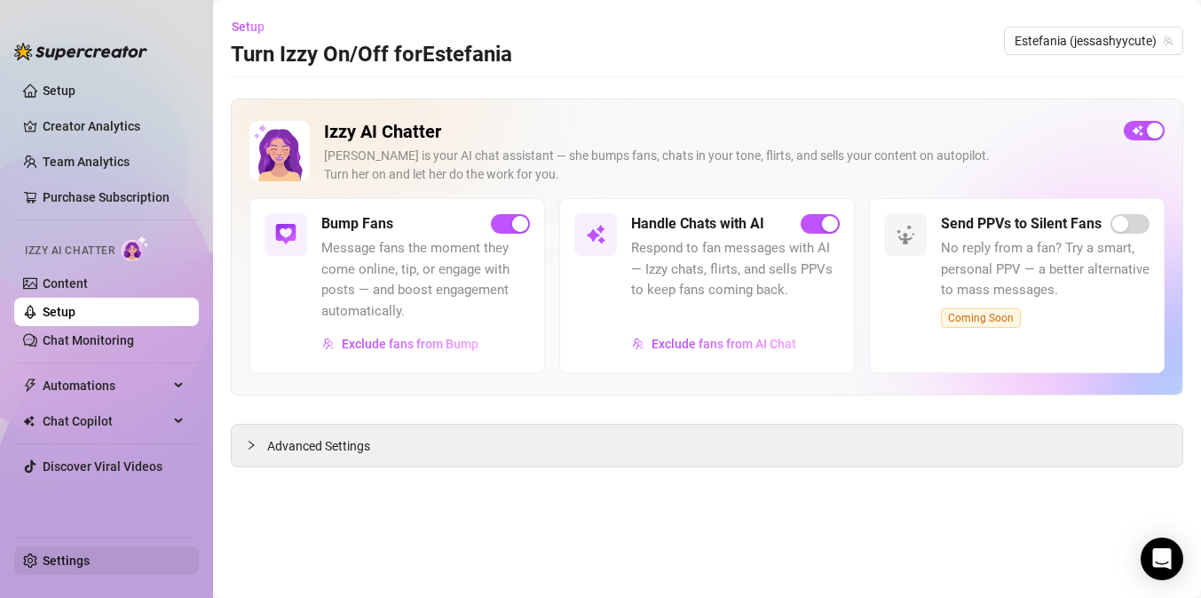
click at [51, 559] on link "Settings" at bounding box center [66, 560] width 47 height 14
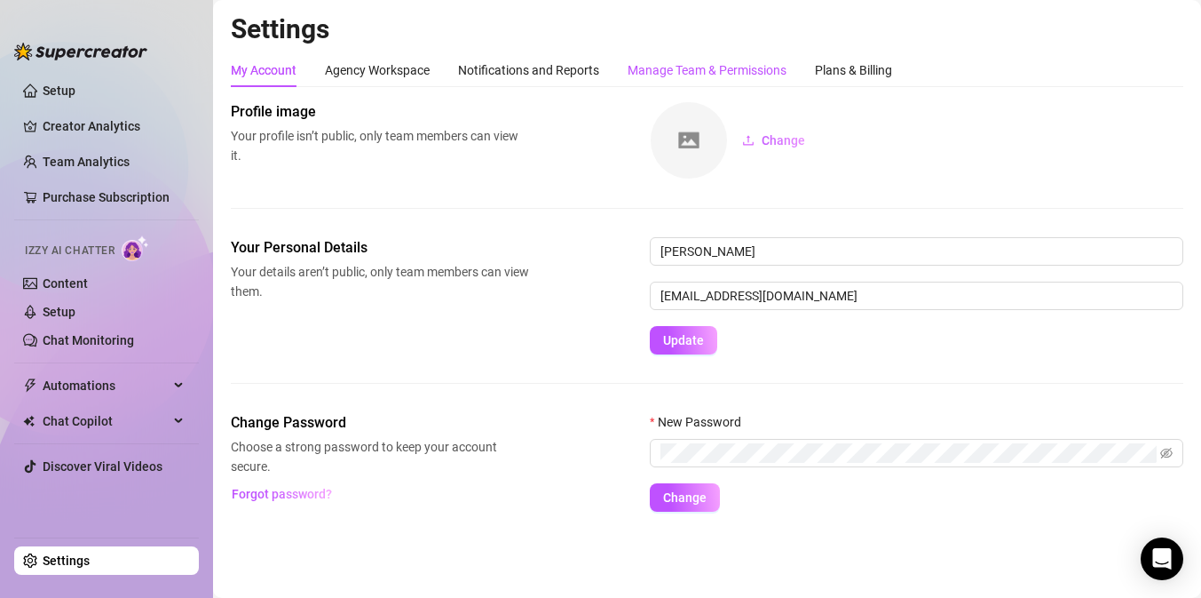
click at [681, 62] on div "Manage Team & Permissions" at bounding box center [707, 70] width 159 height 20
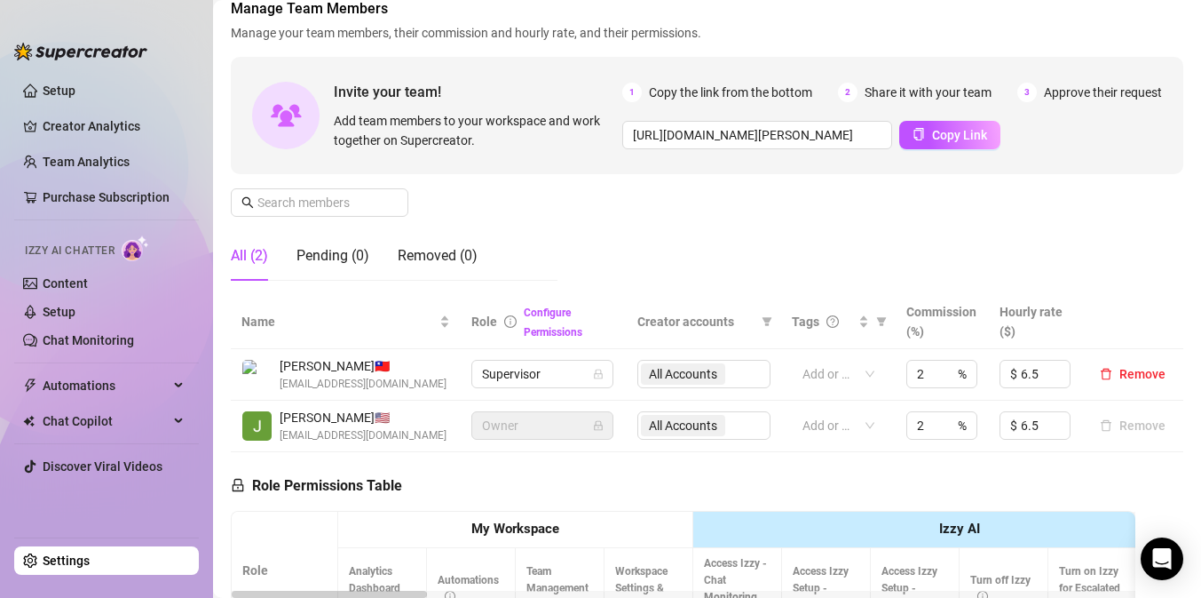
scroll to position [145, 0]
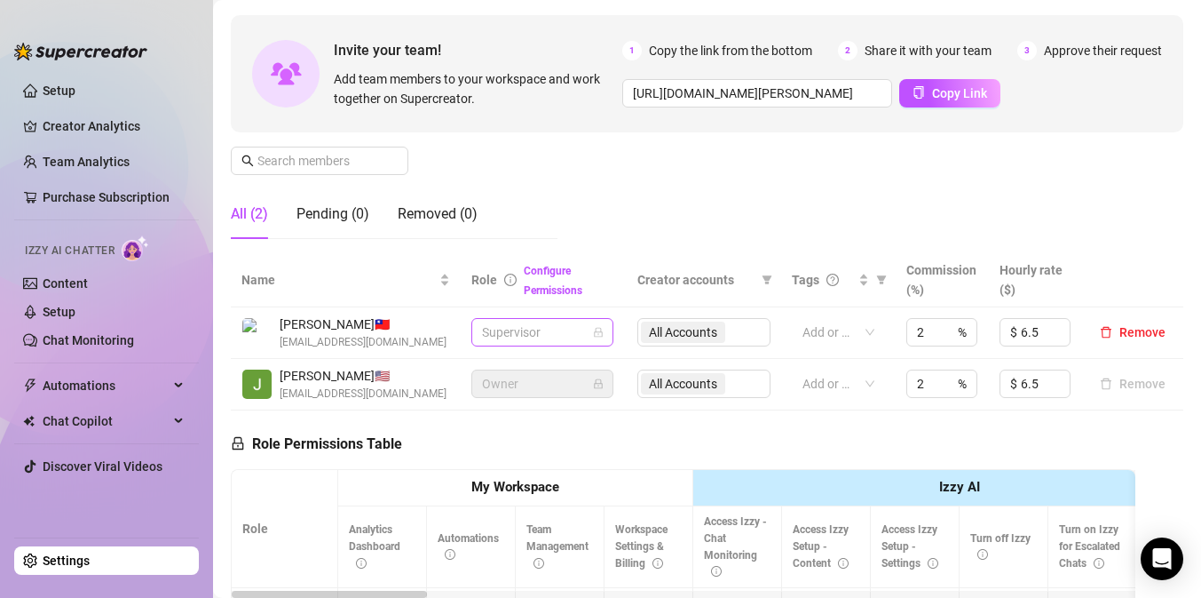
click at [563, 329] on span "Supervisor" at bounding box center [542, 332] width 121 height 27
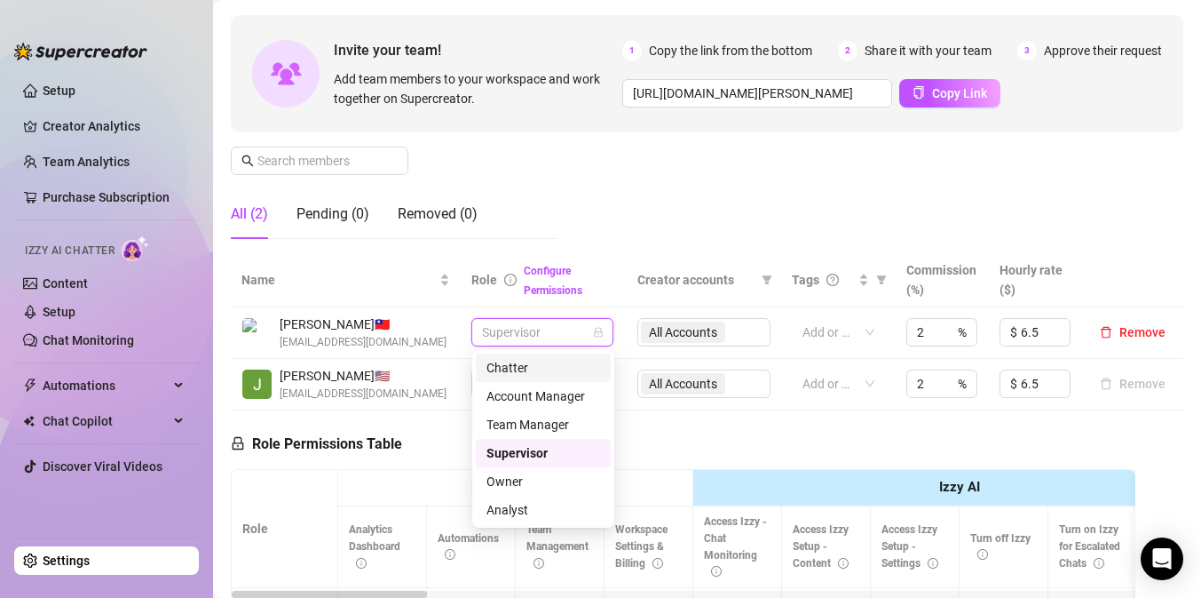
click at [533, 370] on div "Chatter" at bounding box center [544, 368] width 114 height 20
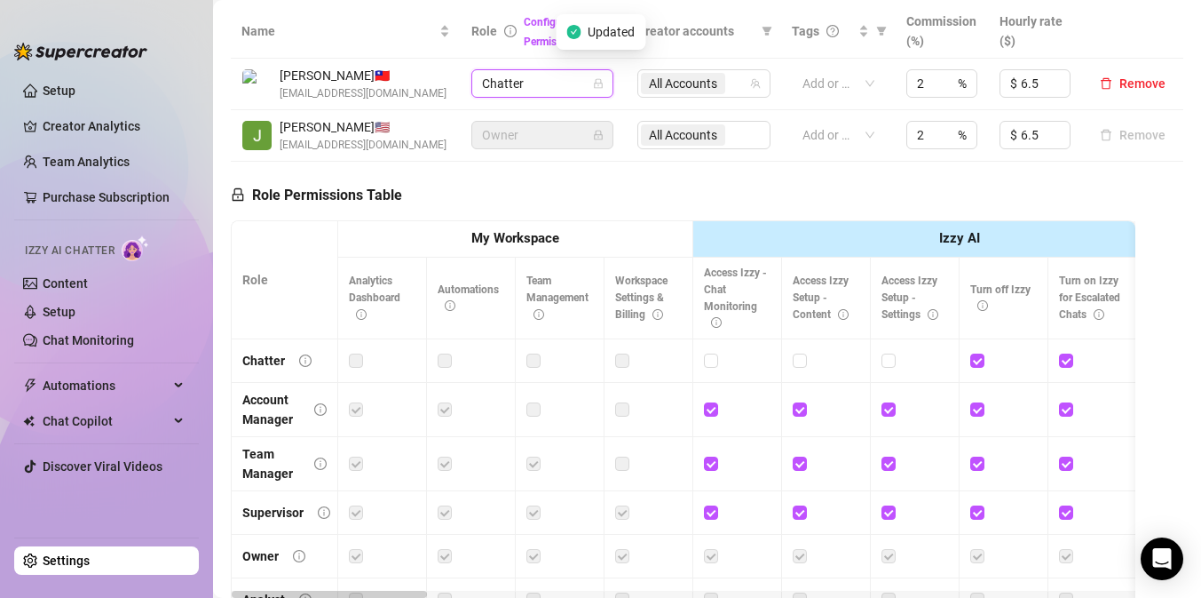
scroll to position [383, 0]
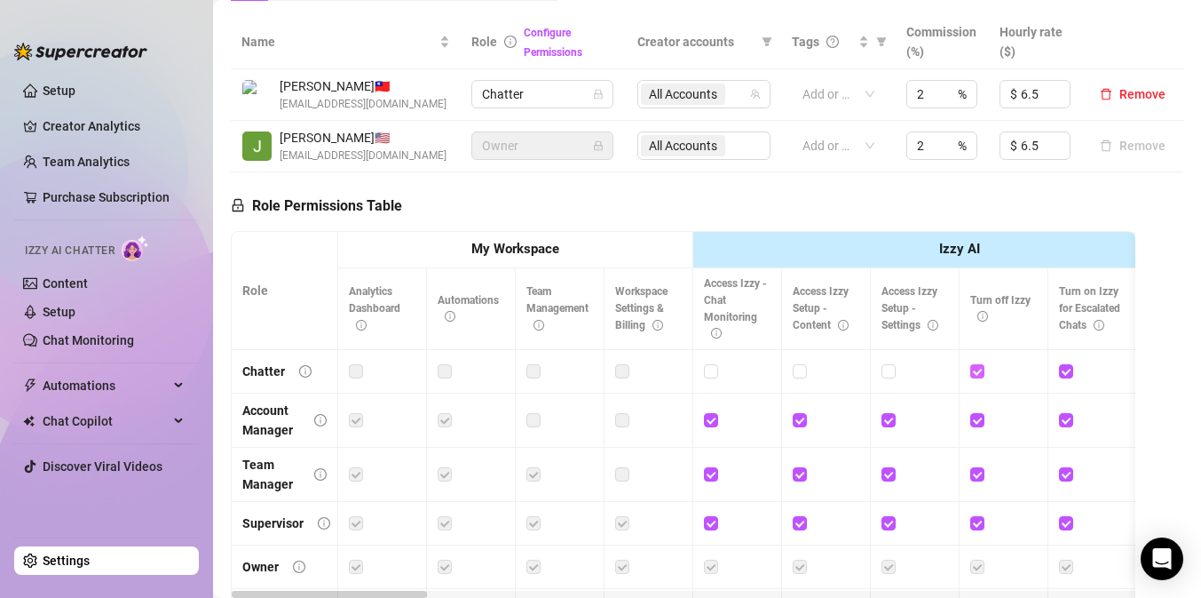
click at [977, 373] on input "checkbox" at bounding box center [976, 370] width 12 height 12
checkbox input "false"
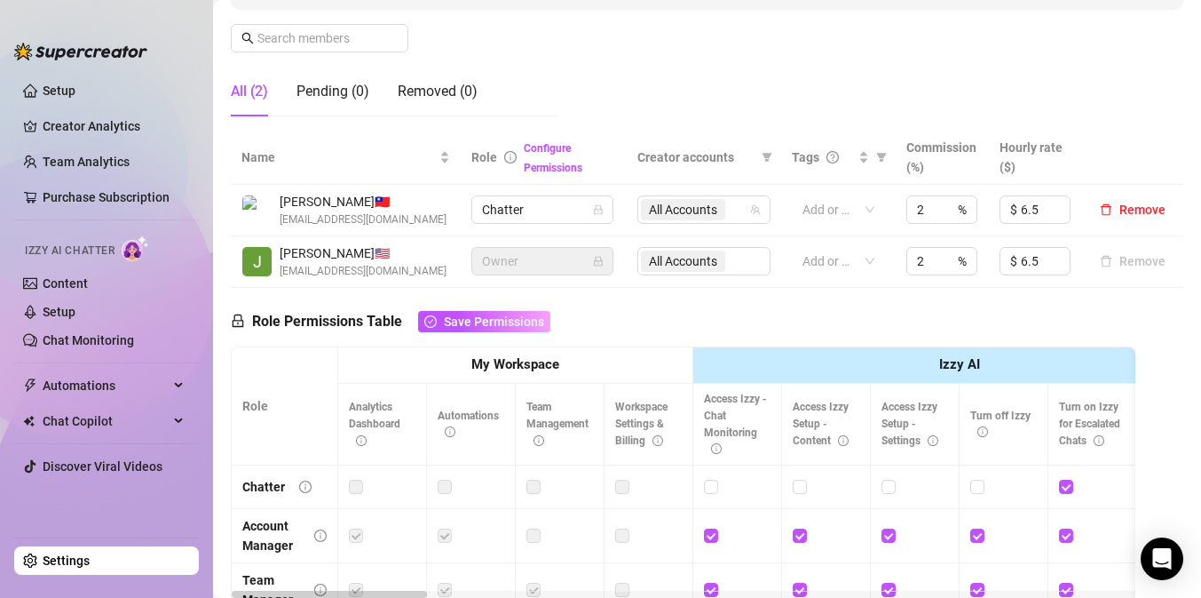
scroll to position [265, 0]
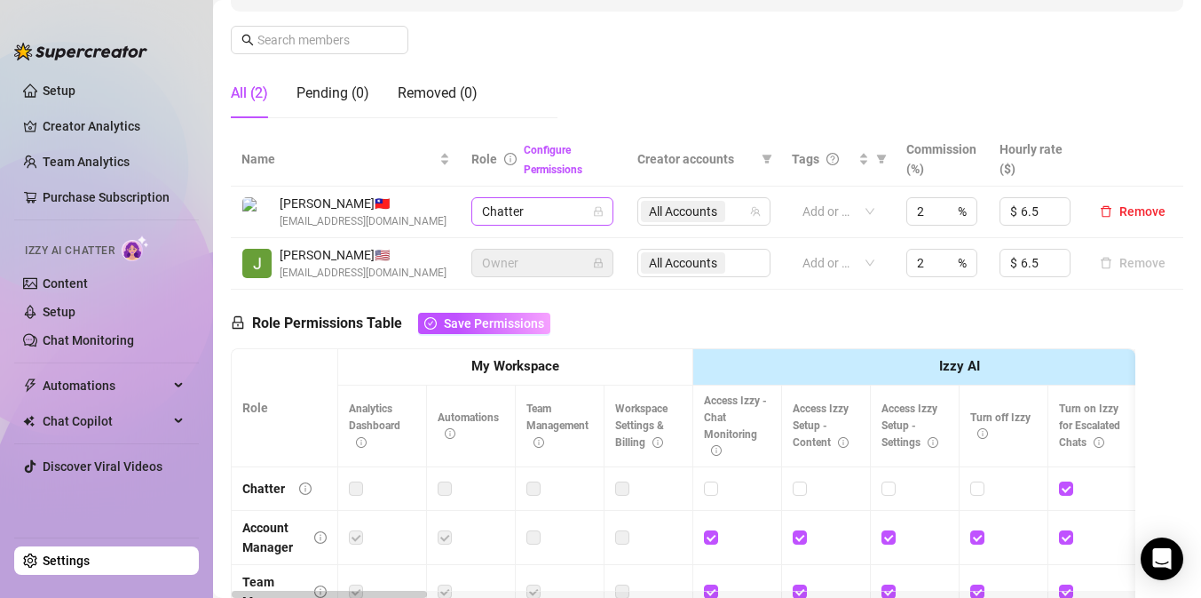
click at [566, 207] on span "Chatter" at bounding box center [542, 211] width 121 height 27
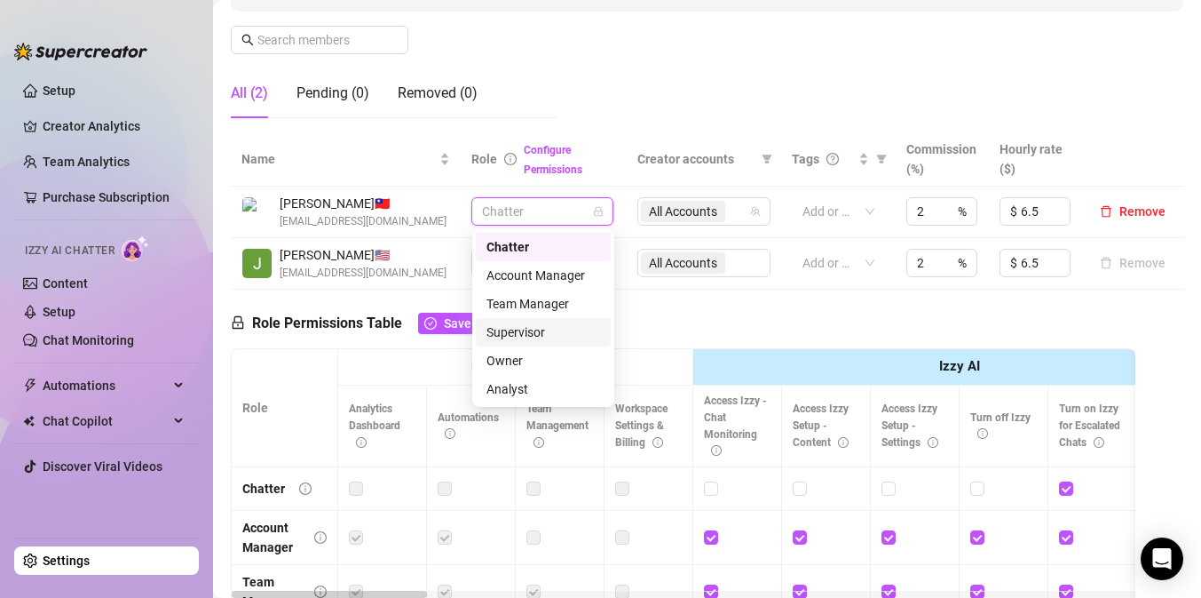
click at [563, 330] on div "Supervisor" at bounding box center [544, 332] width 114 height 20
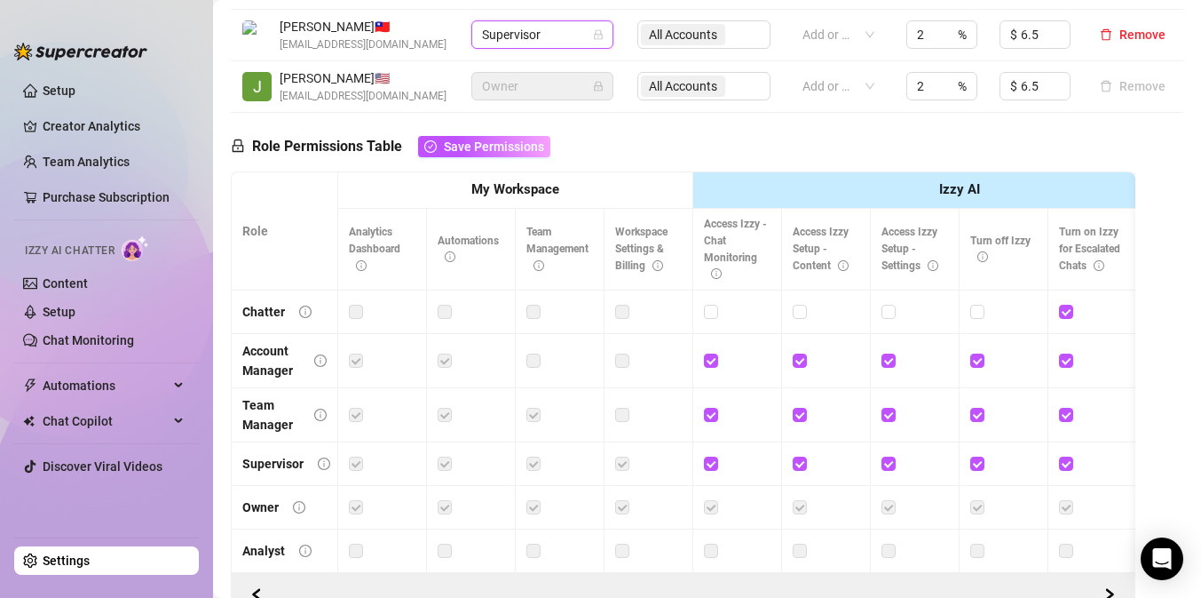
scroll to position [447, 0]
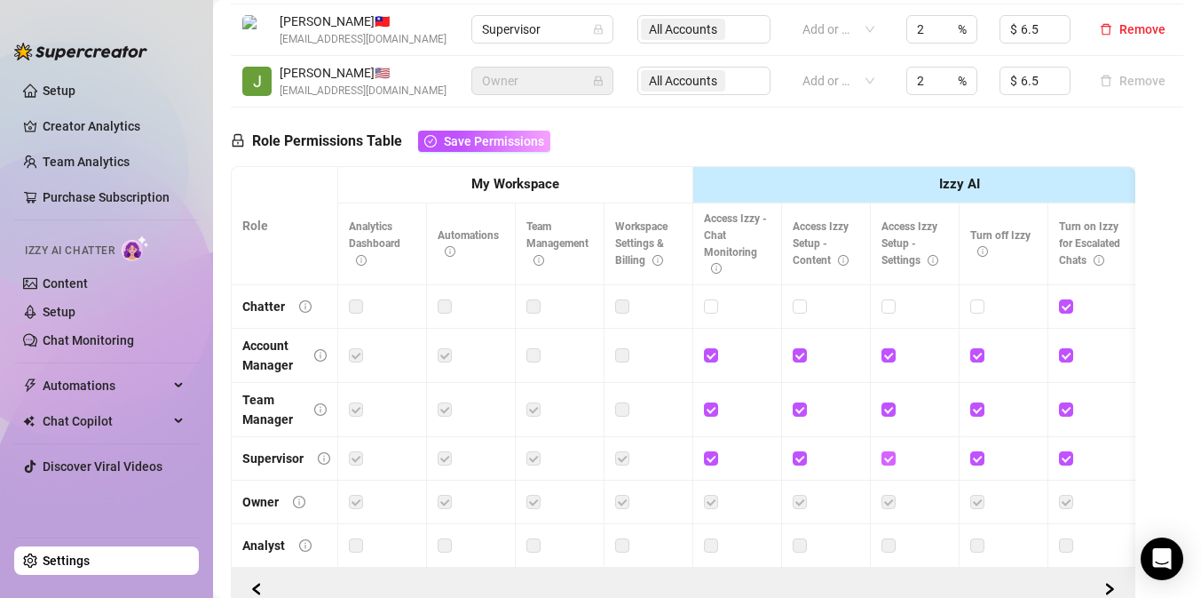
click at [891, 454] on input "checkbox" at bounding box center [888, 457] width 12 height 12
checkbox input "false"
click at [977, 459] on input "checkbox" at bounding box center [976, 457] width 12 height 12
checkbox input "false"
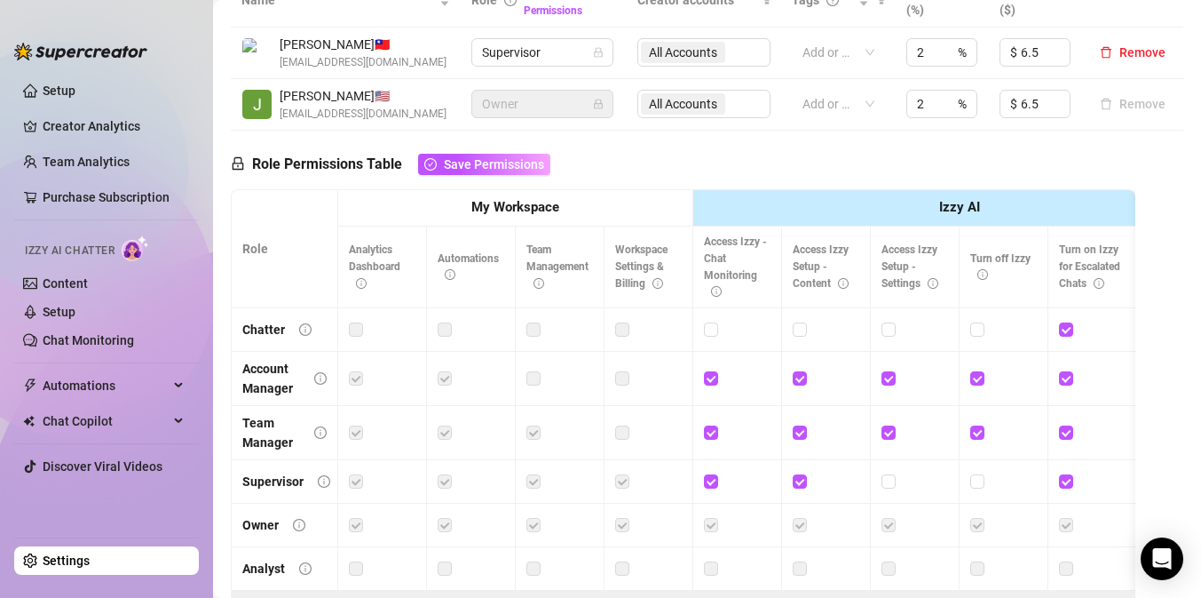
scroll to position [424, 0]
click at [544, 54] on span "Supervisor" at bounding box center [542, 53] width 121 height 27
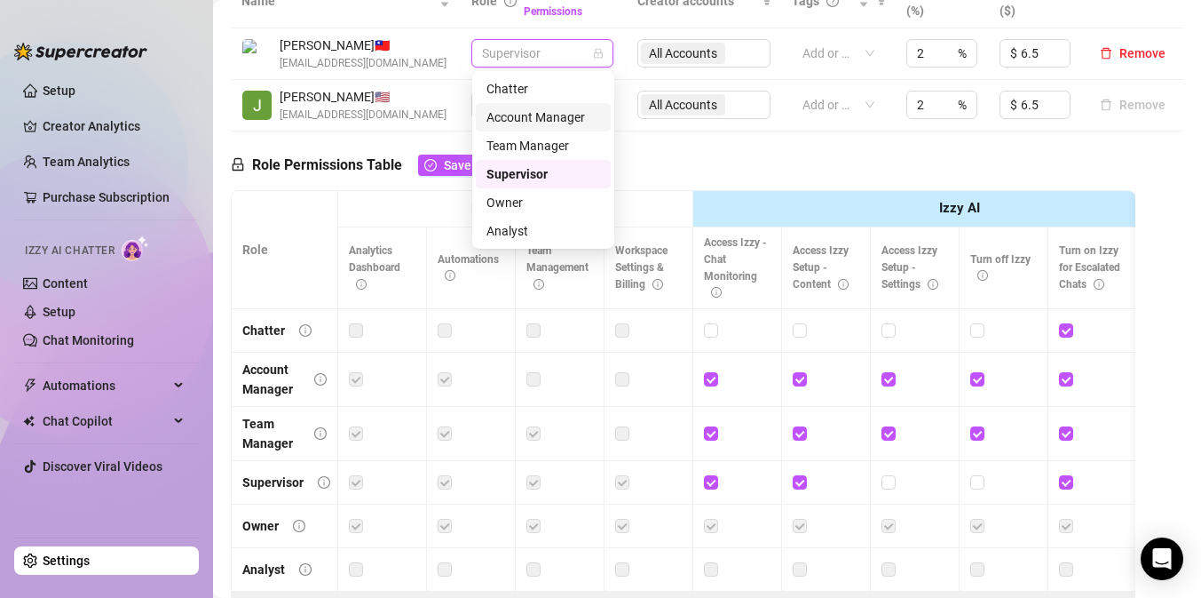
click at [542, 123] on div "Account Manager" at bounding box center [544, 117] width 114 height 20
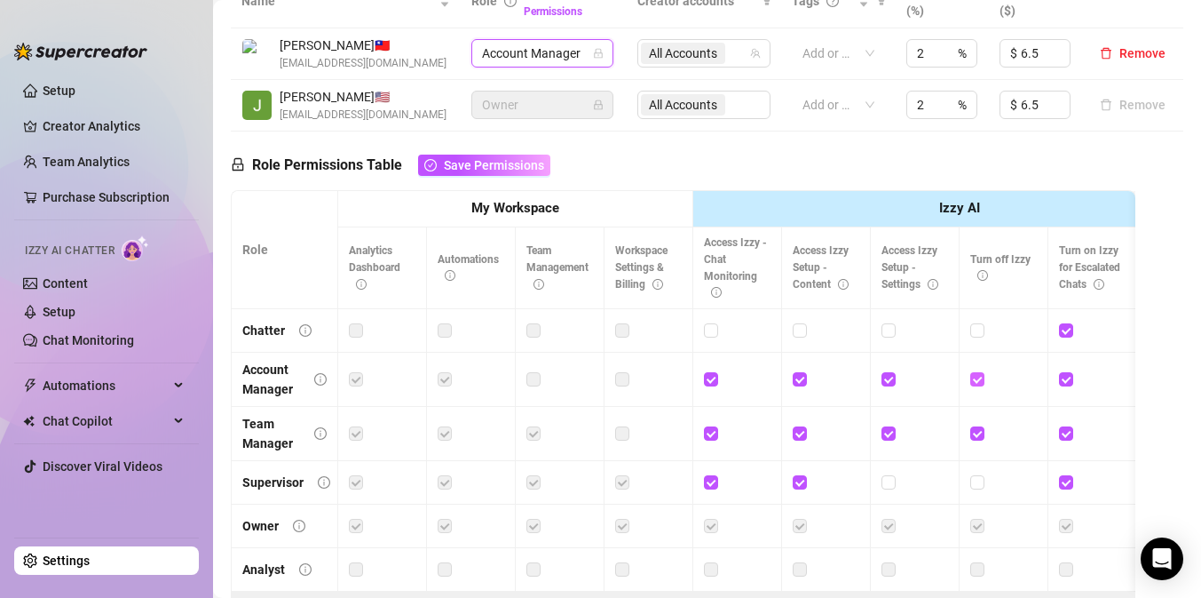
click at [979, 376] on input "checkbox" at bounding box center [976, 378] width 12 height 12
checkbox input "false"
click at [878, 379] on td at bounding box center [915, 379] width 89 height 54
click at [894, 384] on span at bounding box center [889, 379] width 14 height 14
click at [894, 384] on input "checkbox" at bounding box center [888, 378] width 12 height 12
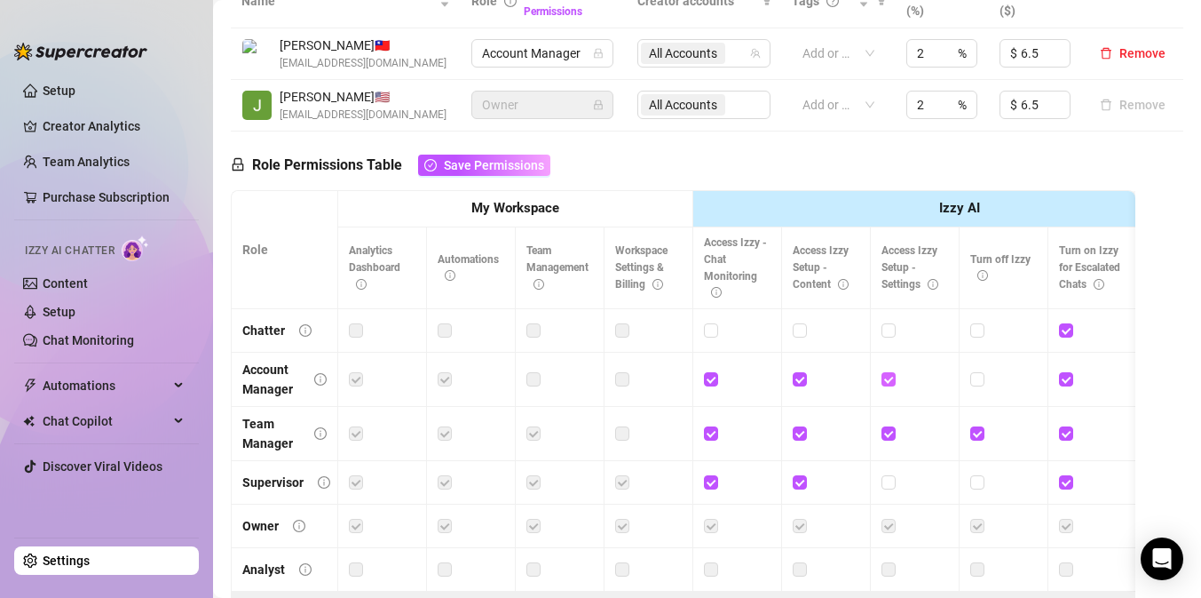
checkbox input "false"
click at [888, 437] on input "checkbox" at bounding box center [888, 432] width 12 height 12
checkbox input "false"
click at [974, 438] on input "checkbox" at bounding box center [976, 432] width 12 height 12
checkbox input "false"
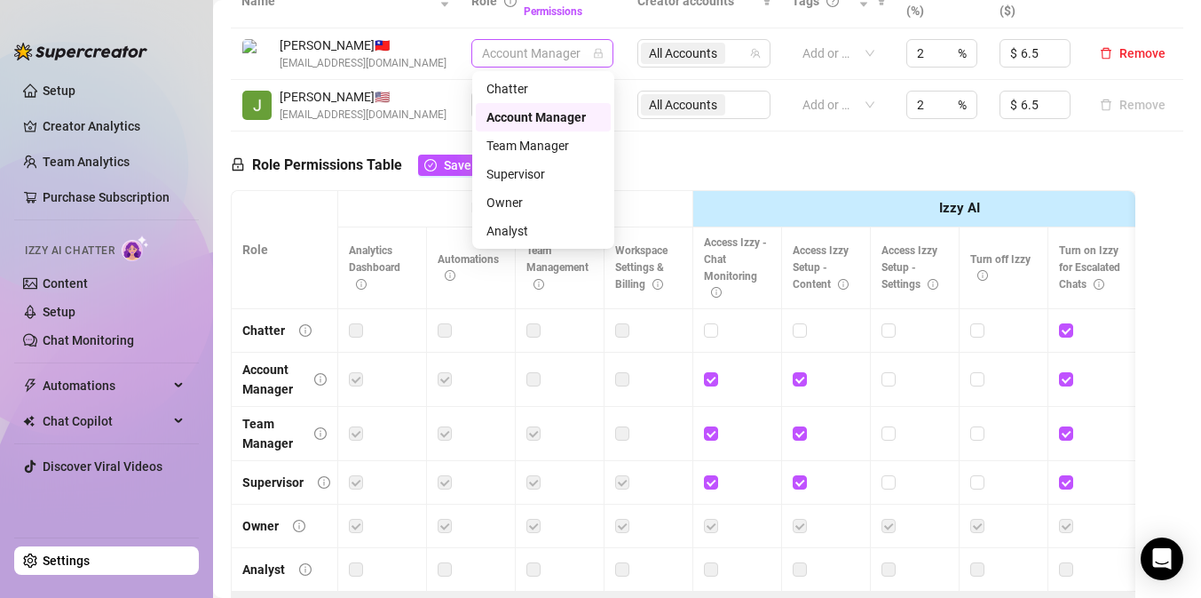
click at [514, 58] on span "Account Manager" at bounding box center [542, 53] width 121 height 27
click at [537, 178] on div "Supervisor" at bounding box center [544, 174] width 114 height 20
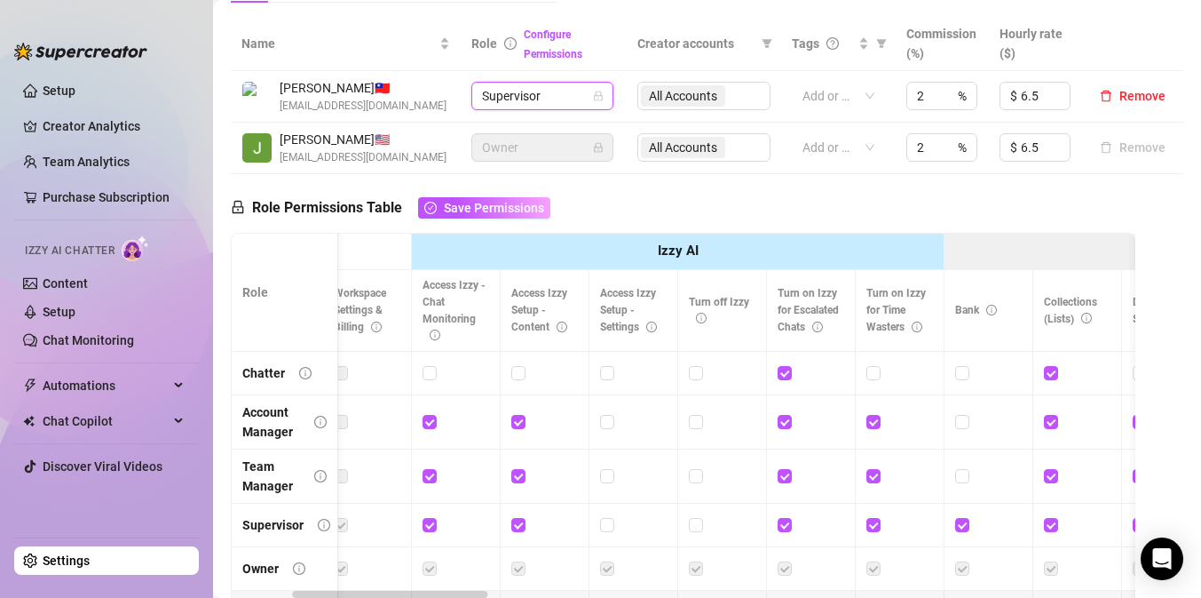
scroll to position [0, 273]
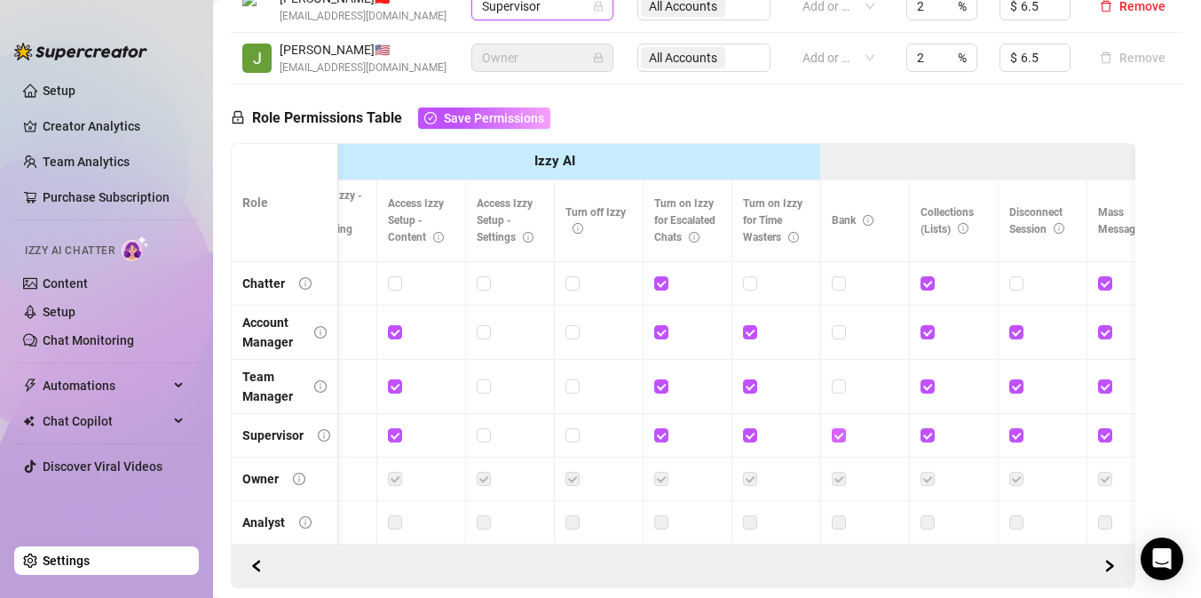
click at [838, 435] on input "checkbox" at bounding box center [838, 434] width 12 height 12
checkbox input "true"
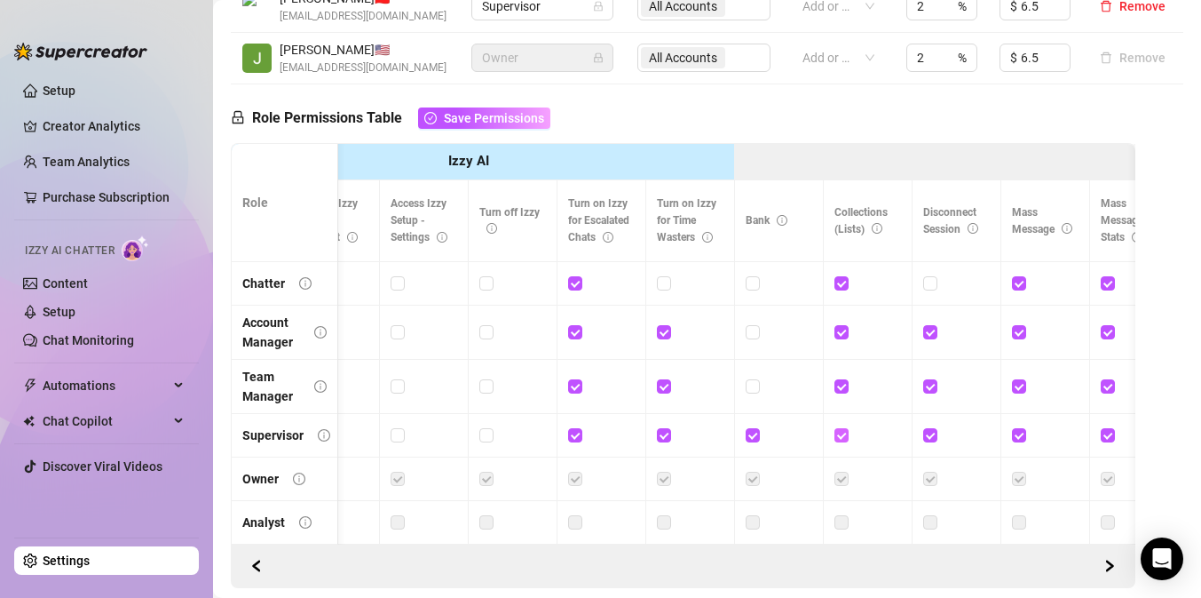
click at [843, 435] on input "checkbox" at bounding box center [841, 434] width 12 height 12
checkbox input "false"
click at [935, 432] on input "checkbox" at bounding box center [929, 434] width 12 height 12
checkbox input "false"
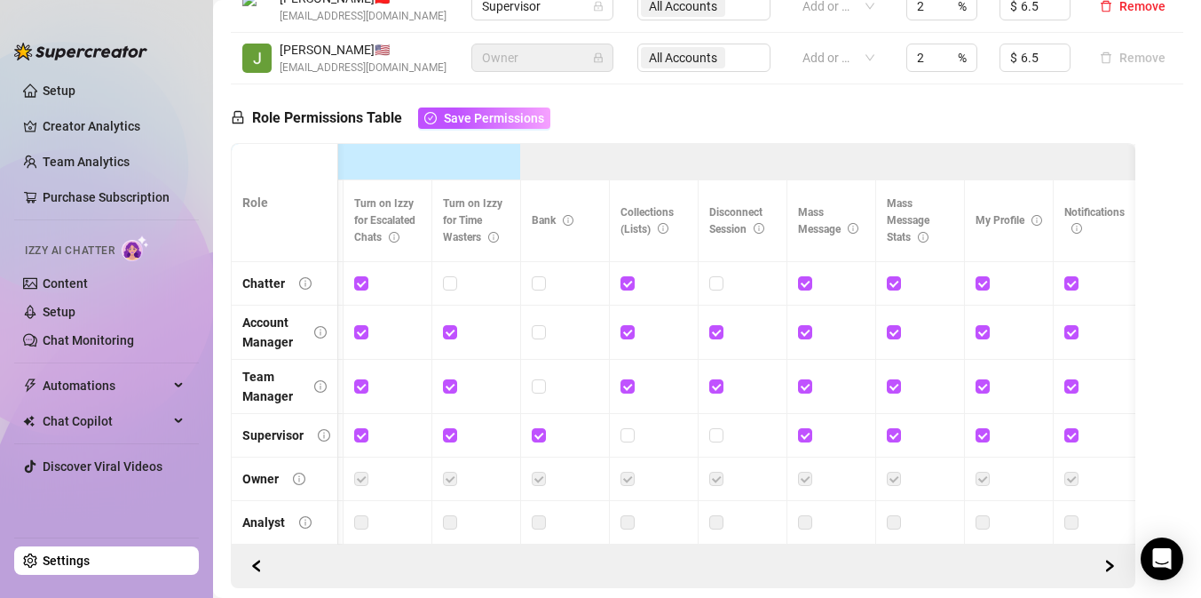
click at [637, 436] on div at bounding box center [654, 435] width 67 height 20
click at [625, 436] on input "checkbox" at bounding box center [627, 434] width 12 height 12
checkbox input "true"
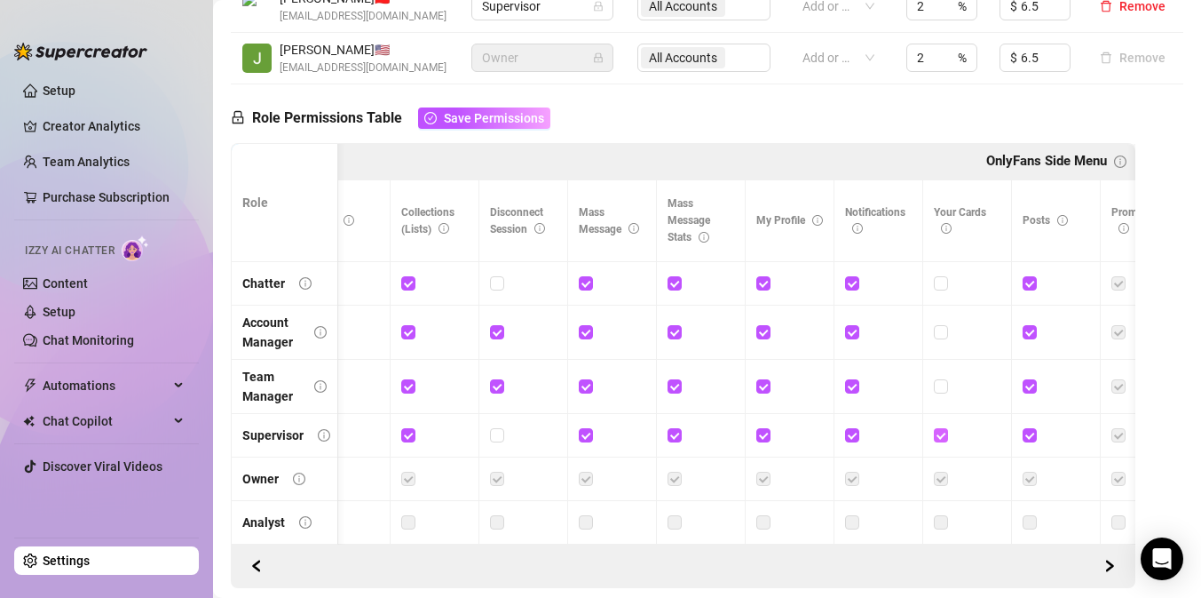
click at [944, 428] on label at bounding box center [941, 435] width 14 height 20
click at [944, 428] on input "checkbox" at bounding box center [940, 434] width 12 height 12
checkbox input "false"
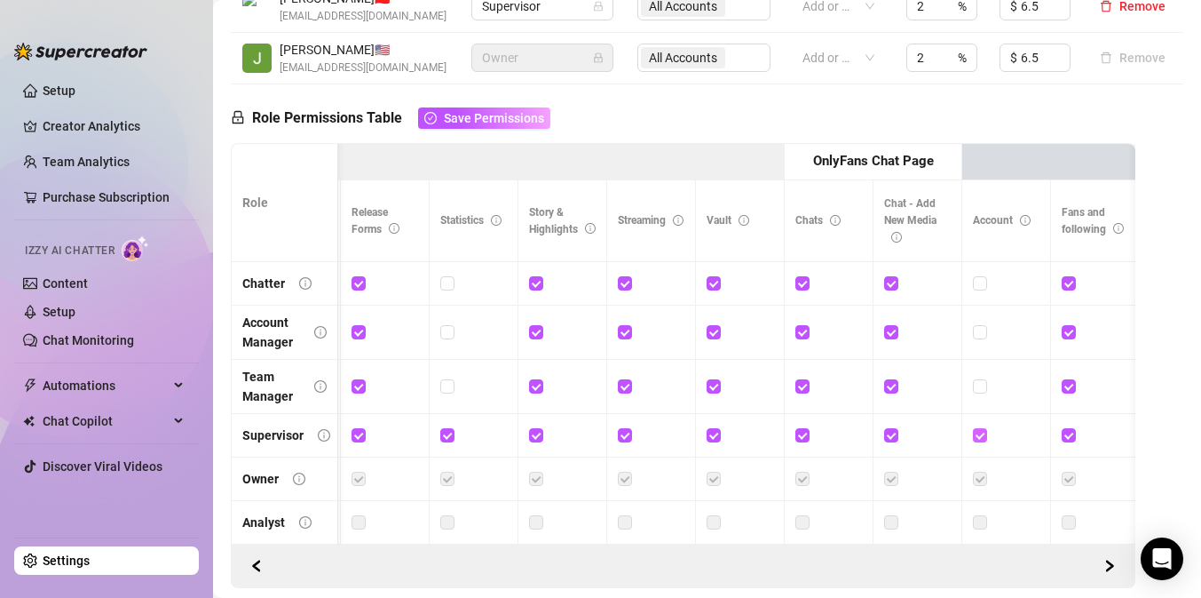
click at [979, 436] on input "checkbox" at bounding box center [979, 434] width 12 height 12
checkbox input "false"
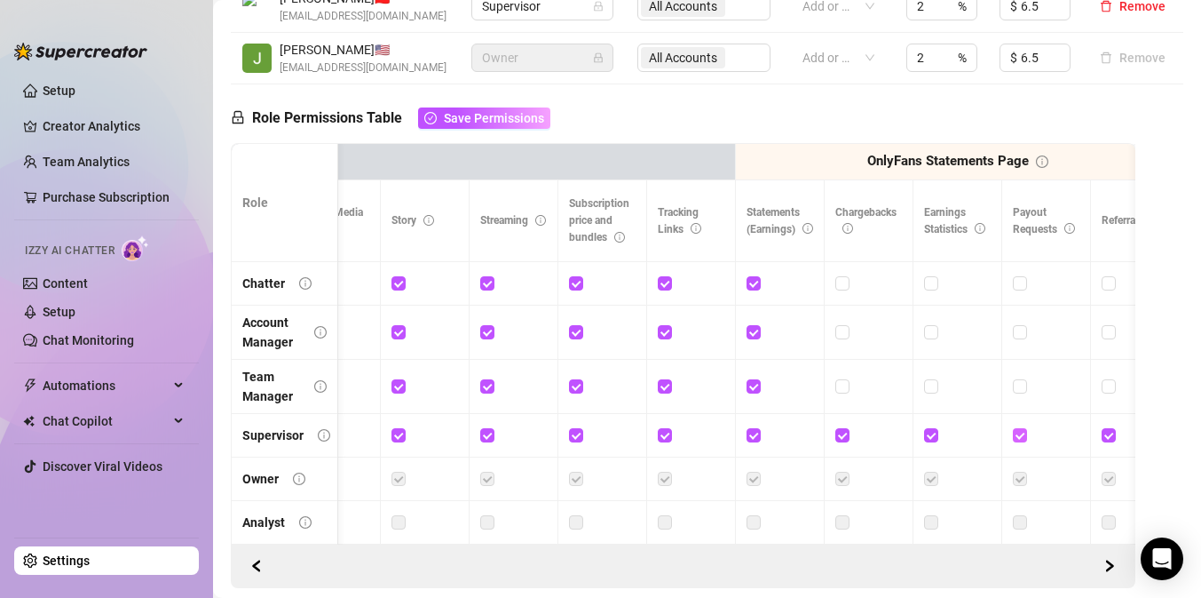
click at [1017, 437] on input "checkbox" at bounding box center [1019, 434] width 12 height 12
checkbox input "false"
click at [931, 432] on input "checkbox" at bounding box center [930, 434] width 12 height 12
checkbox input "false"
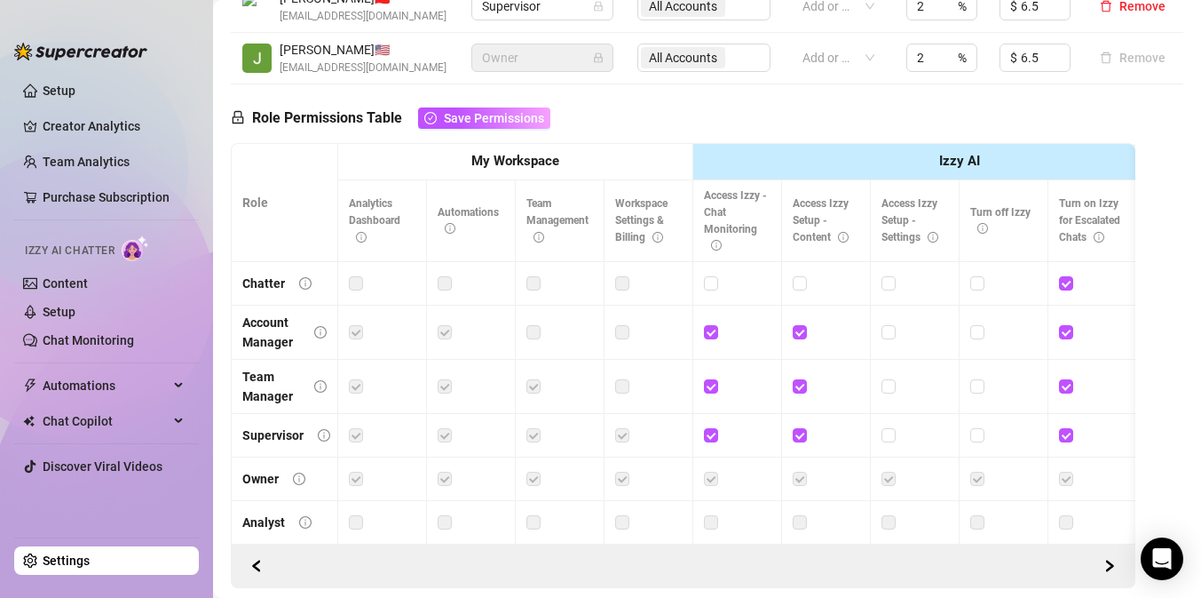
click at [771, 457] on td at bounding box center [737, 436] width 89 height 44
click at [251, 559] on icon "left" at bounding box center [256, 565] width 12 height 12
click at [257, 564] on icon "left" at bounding box center [256, 565] width 6 height 11
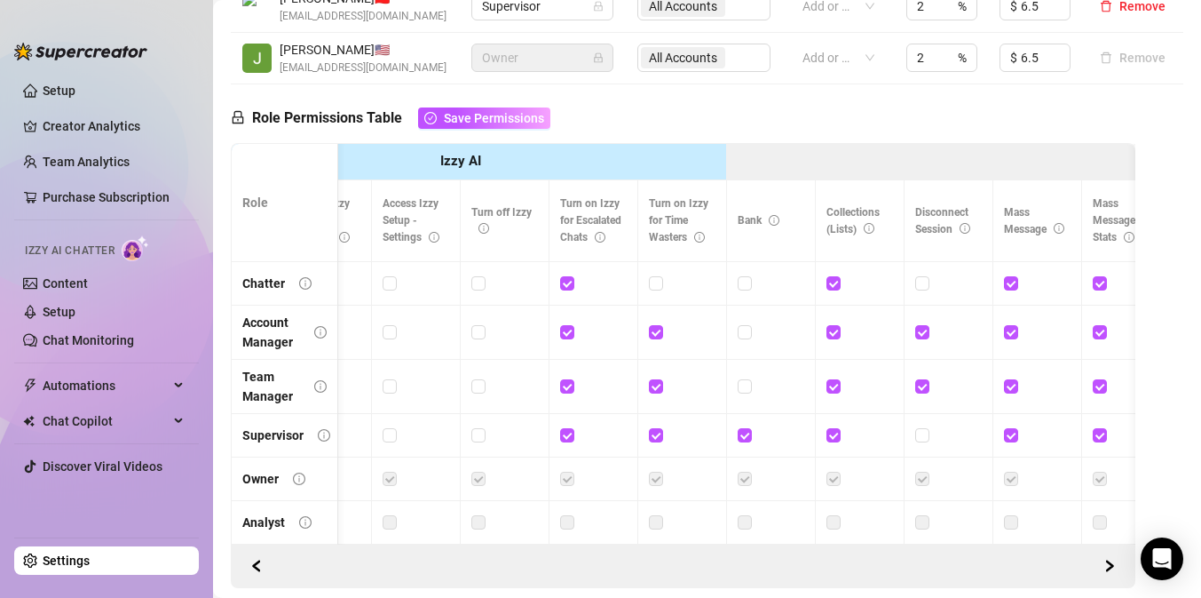
scroll to position [0, 505]
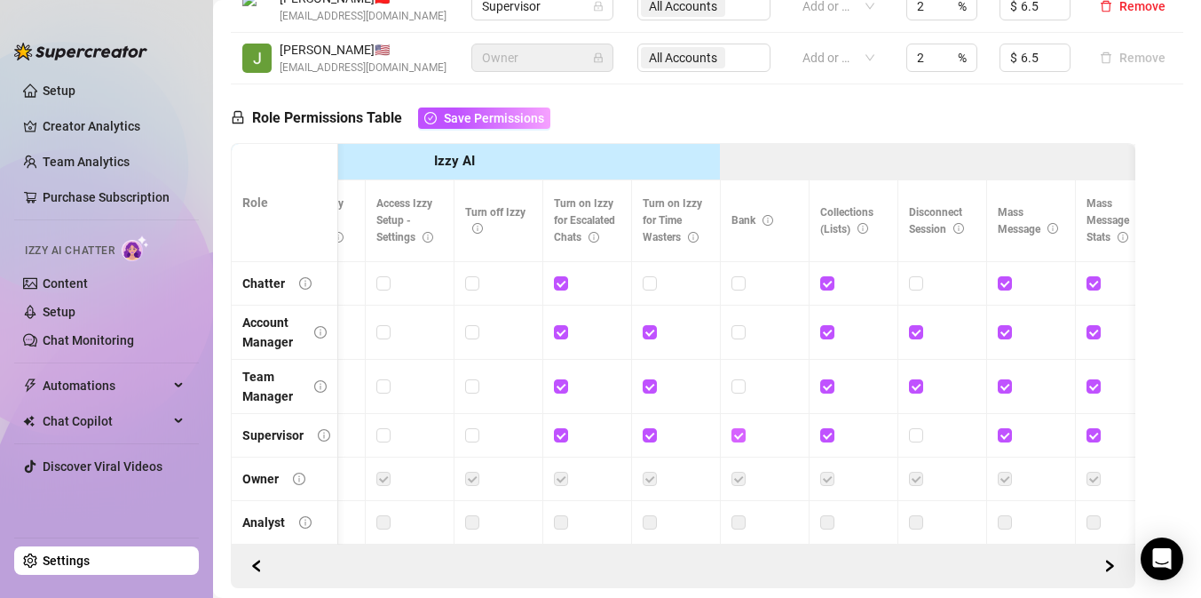
click at [735, 431] on input "checkbox" at bounding box center [738, 434] width 12 height 12
checkbox input "false"
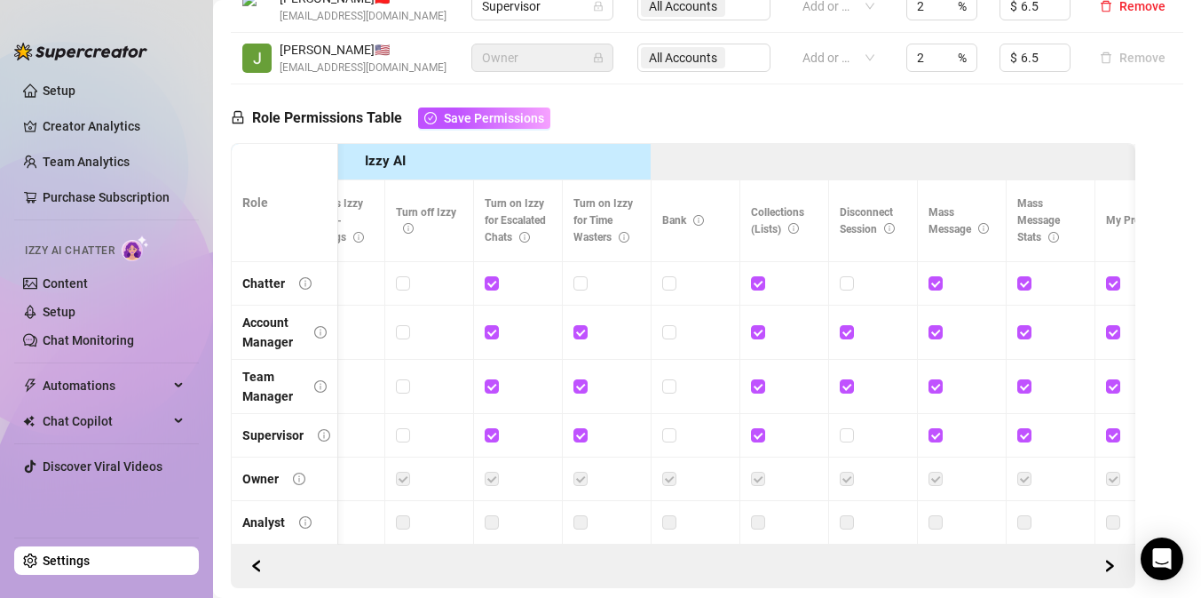
scroll to position [0, 596]
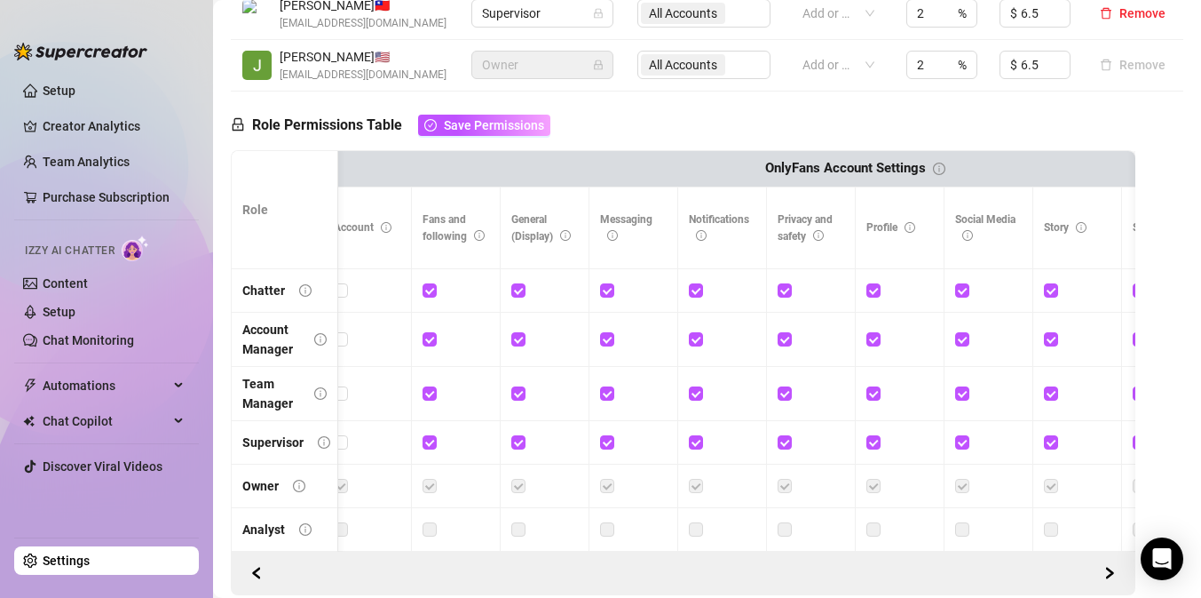
click at [699, 246] on th "Notifications" at bounding box center [722, 228] width 89 height 82
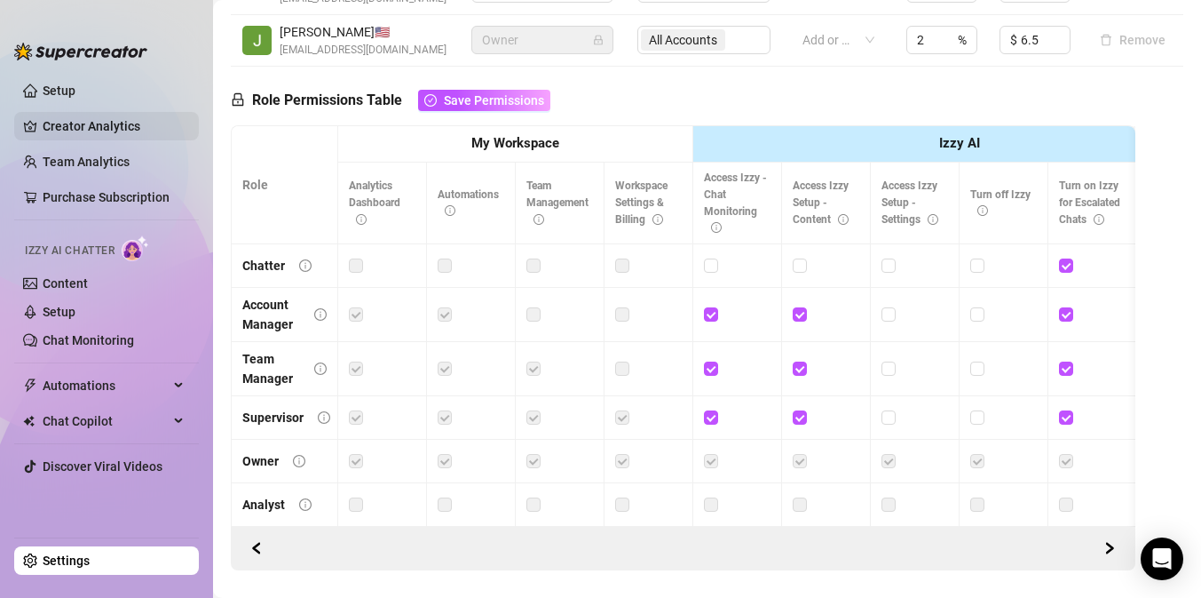
click at [128, 119] on link "Creator Analytics" at bounding box center [114, 126] width 142 height 28
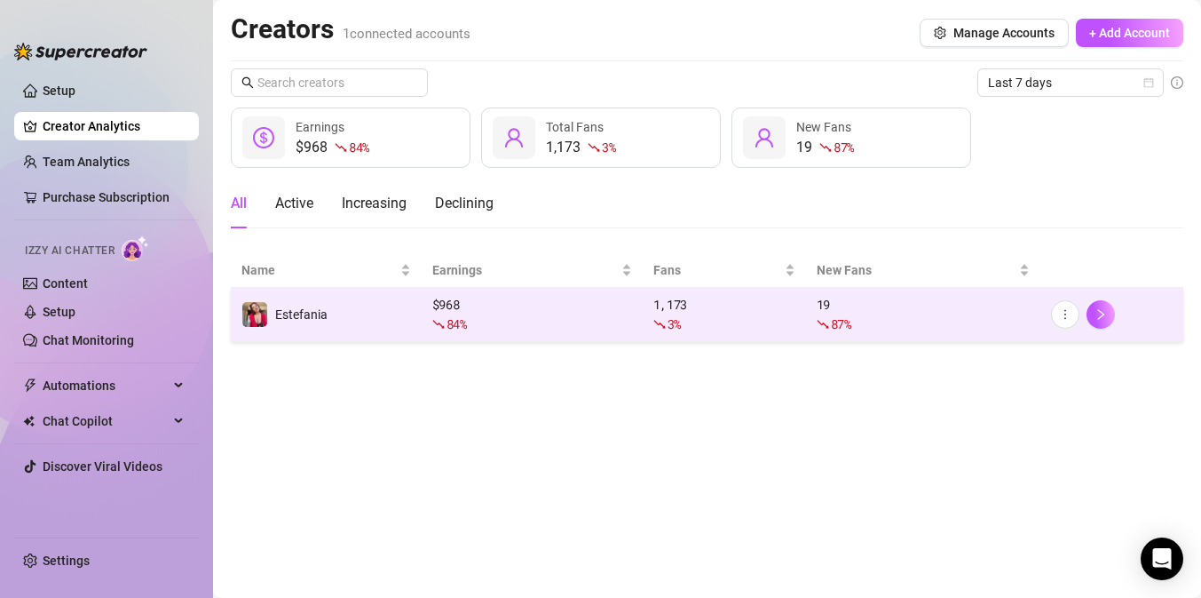
click at [467, 324] on span "84 %" at bounding box center [457, 323] width 20 height 17
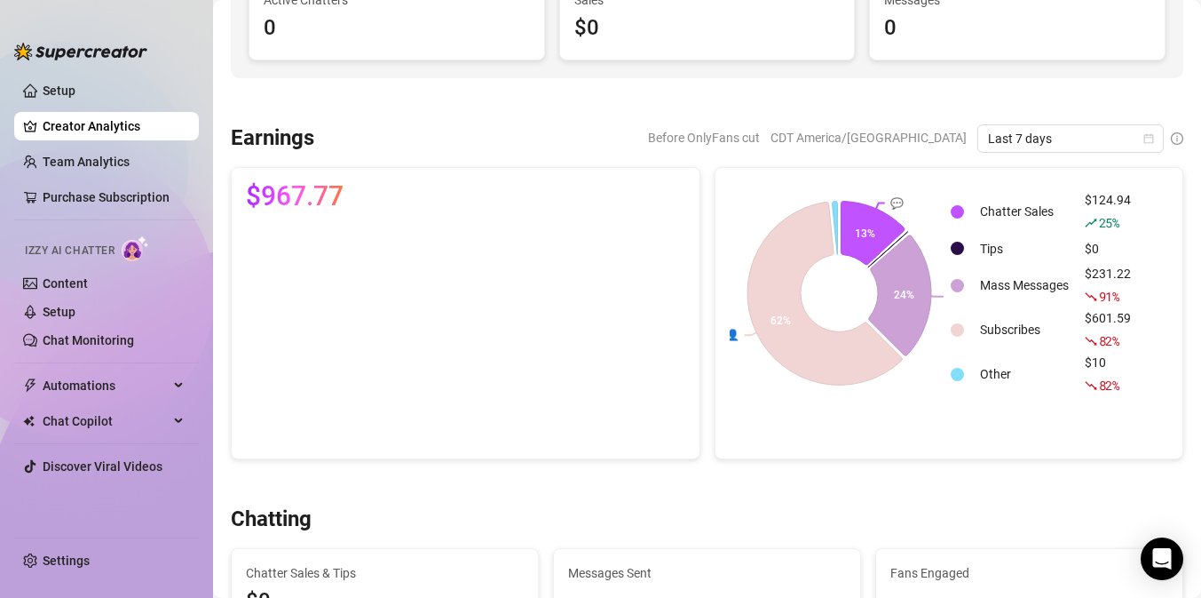
scroll to position [192, 0]
click at [801, 354] on icon at bounding box center [823, 292] width 166 height 196
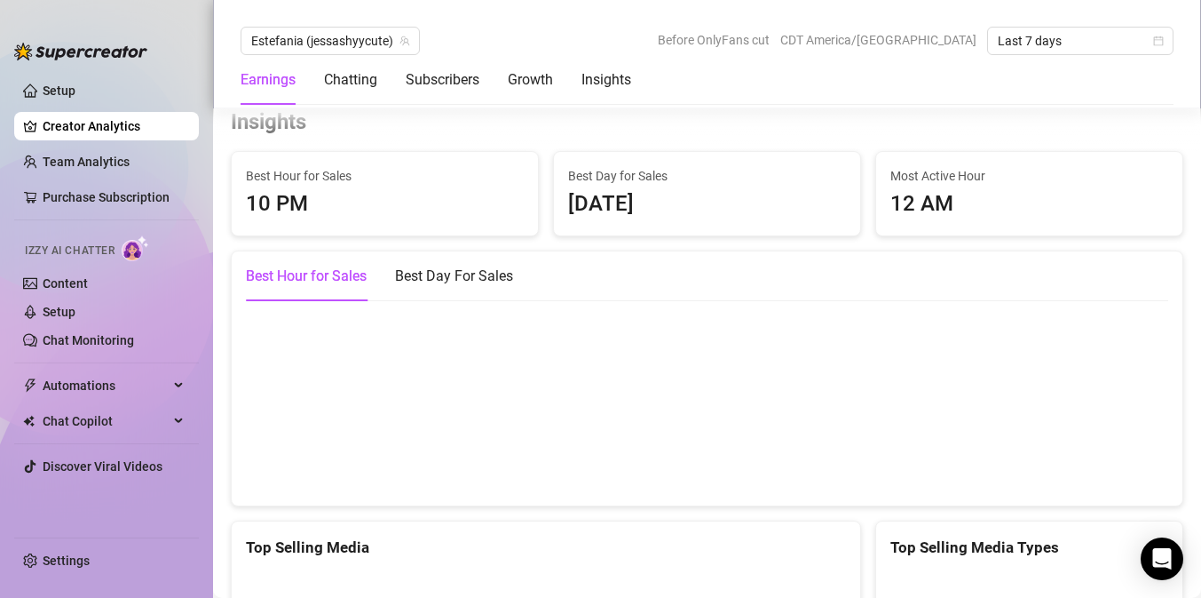
scroll to position [2621, 0]
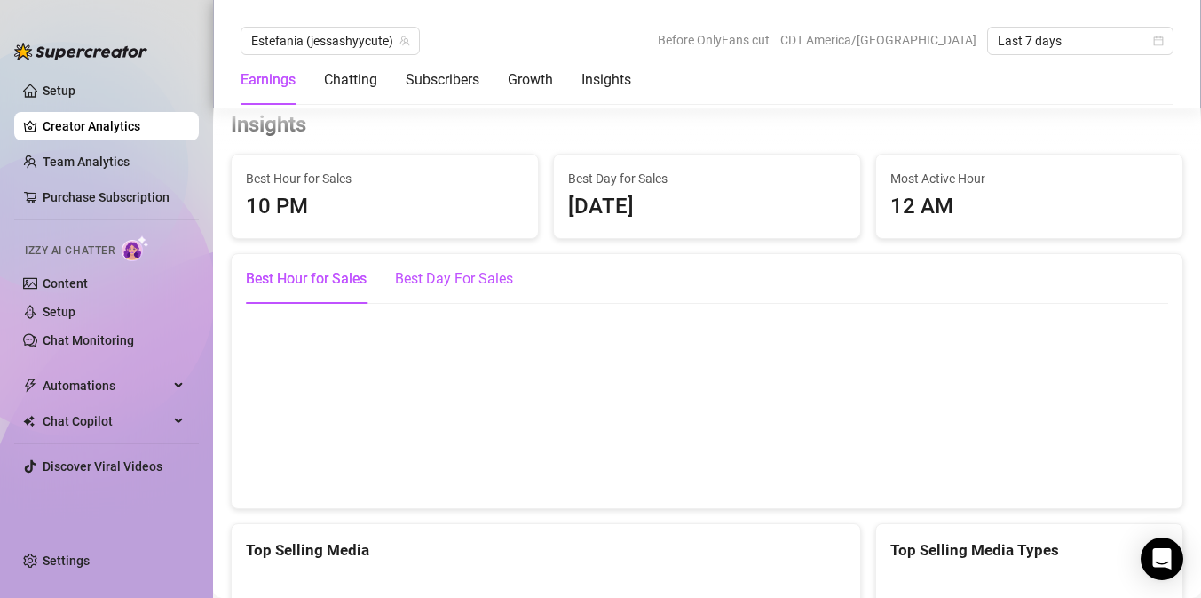
click at [444, 284] on div "Best Day For Sales" at bounding box center [454, 278] width 118 height 21
click at [315, 273] on div "Best Hour for Sales" at bounding box center [306, 278] width 121 height 21
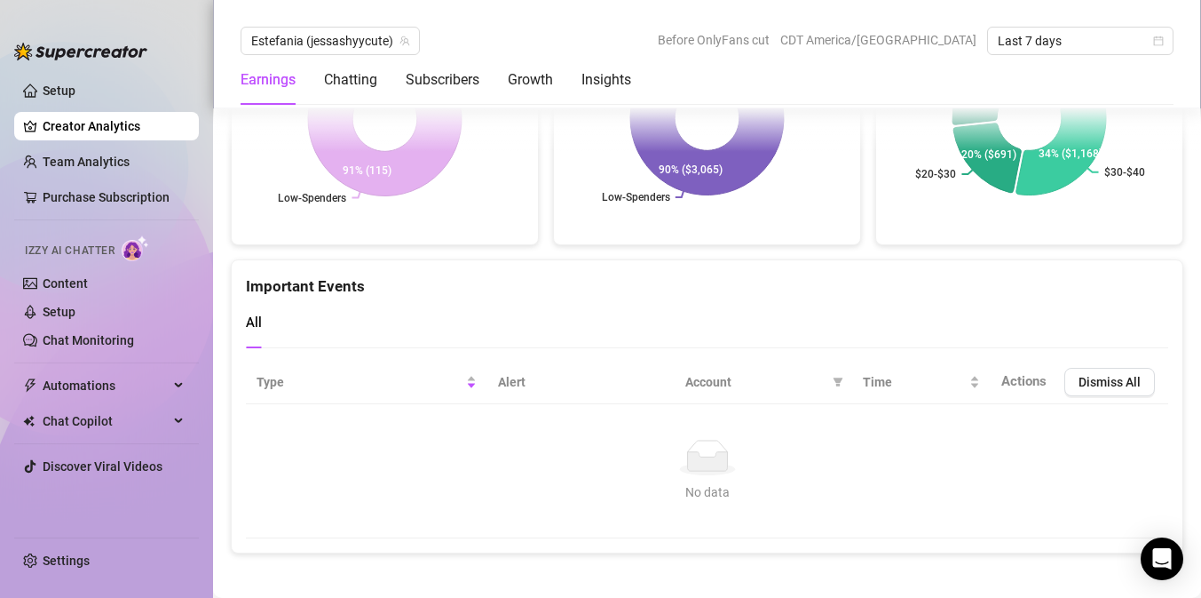
scroll to position [3538, 0]
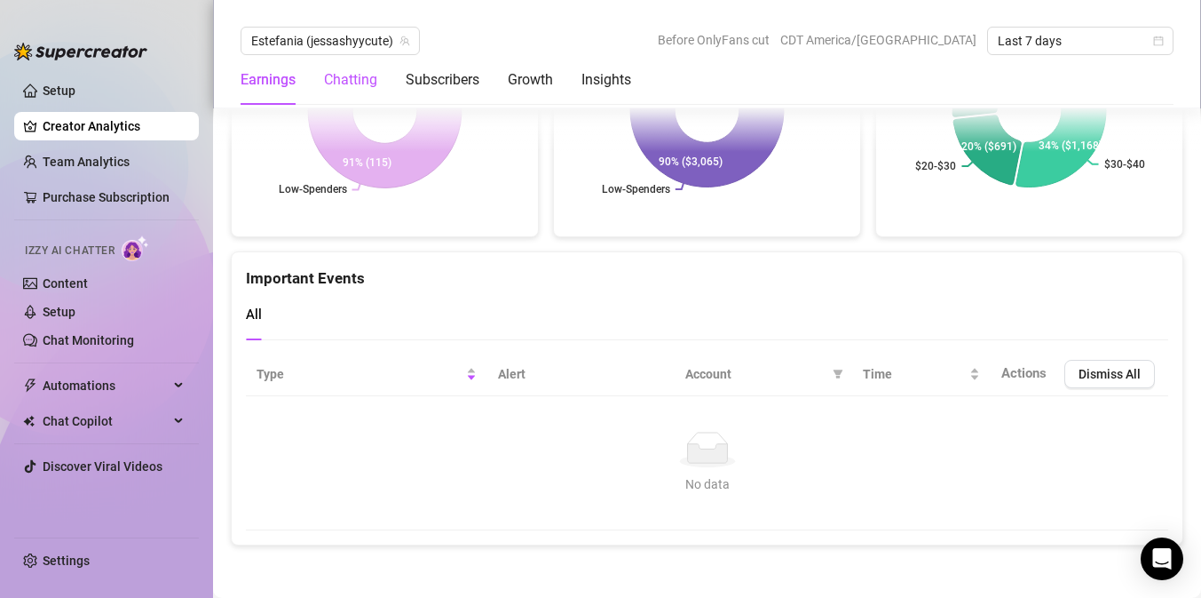
click at [368, 82] on div "Chatting" at bounding box center [350, 79] width 53 height 21
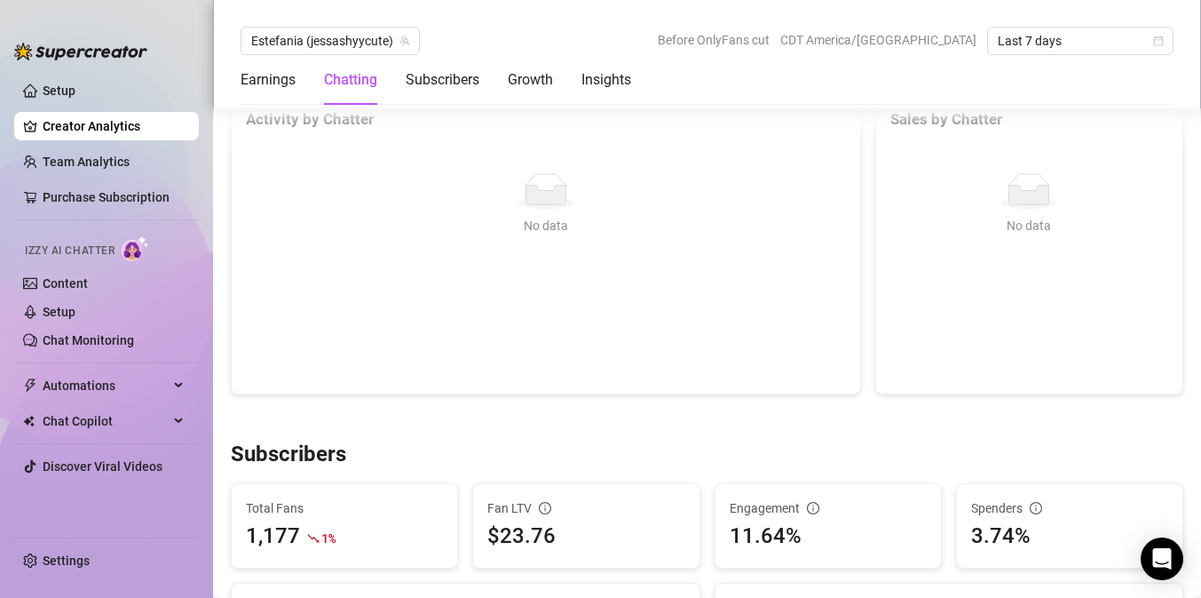
scroll to position [579, 0]
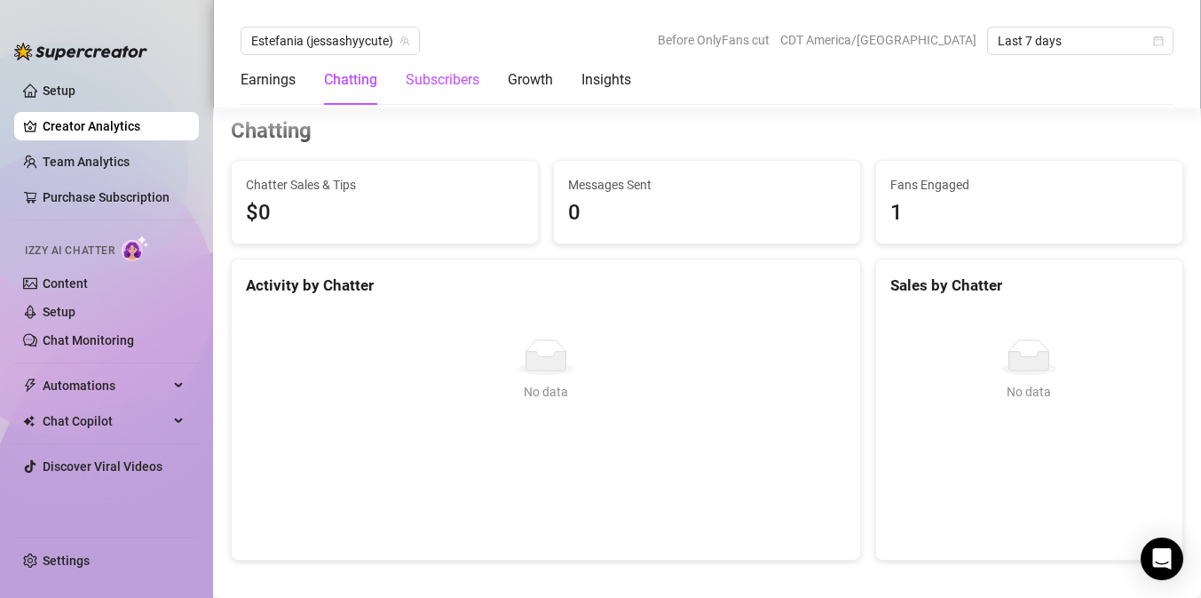
click at [443, 78] on div "Subscribers" at bounding box center [443, 79] width 74 height 21
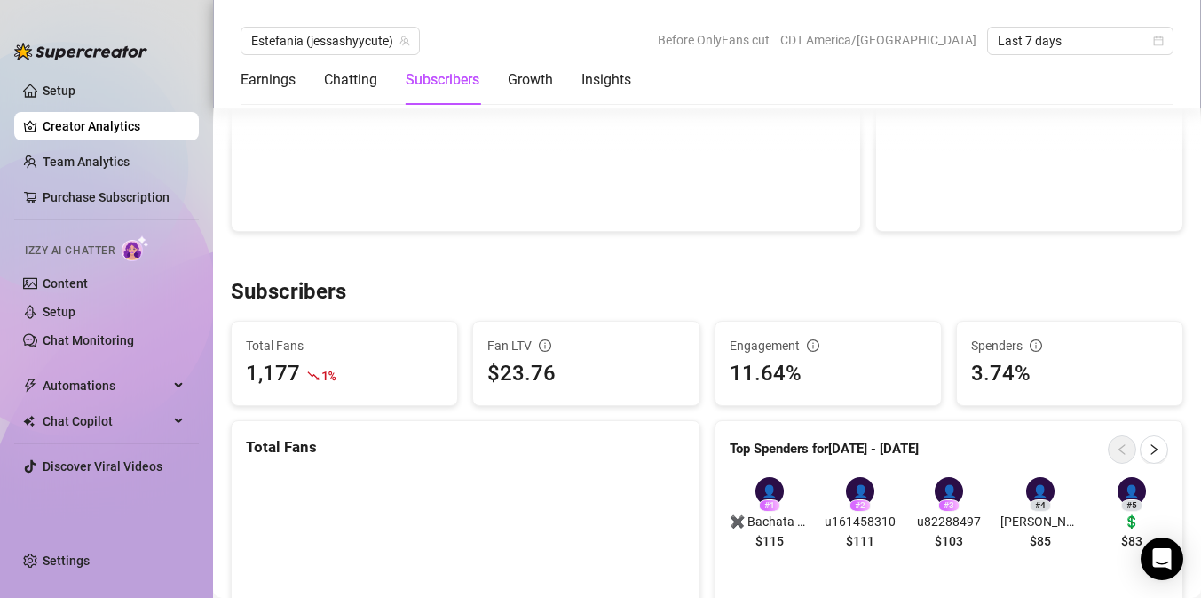
scroll to position [1068, 0]
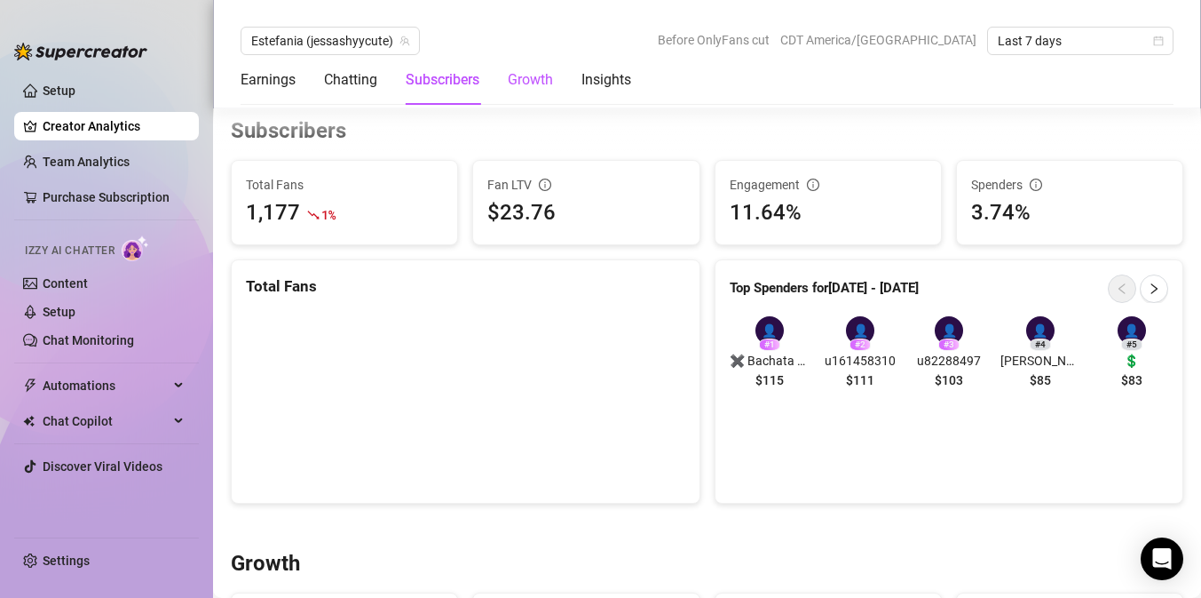
click at [510, 78] on div "Growth" at bounding box center [530, 79] width 45 height 21
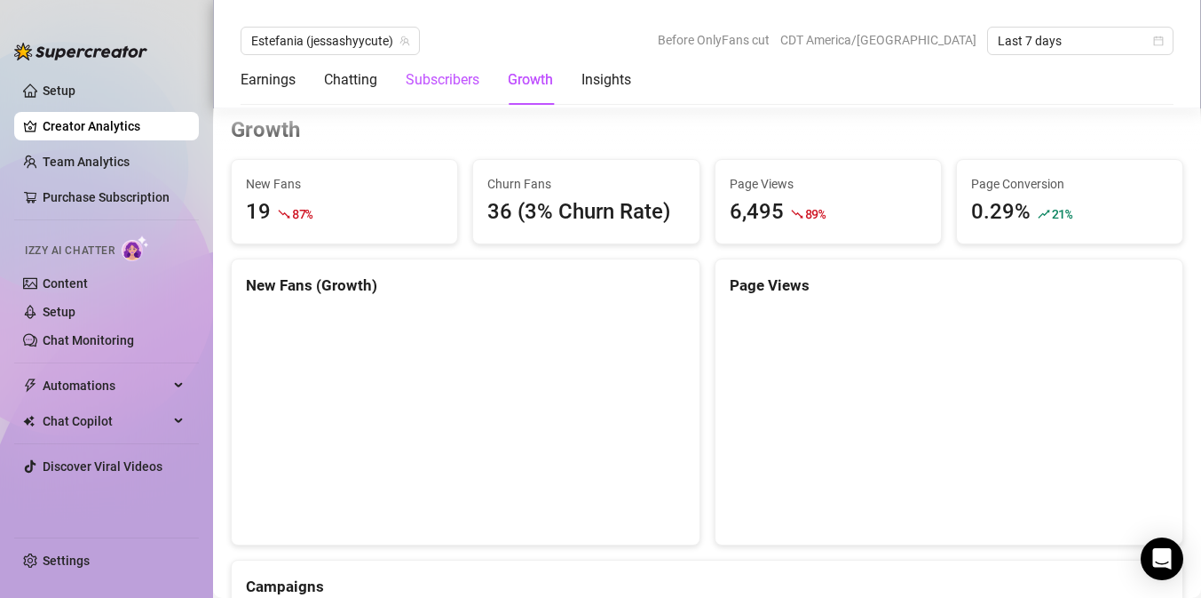
click at [439, 78] on div "Subscribers" at bounding box center [443, 79] width 74 height 21
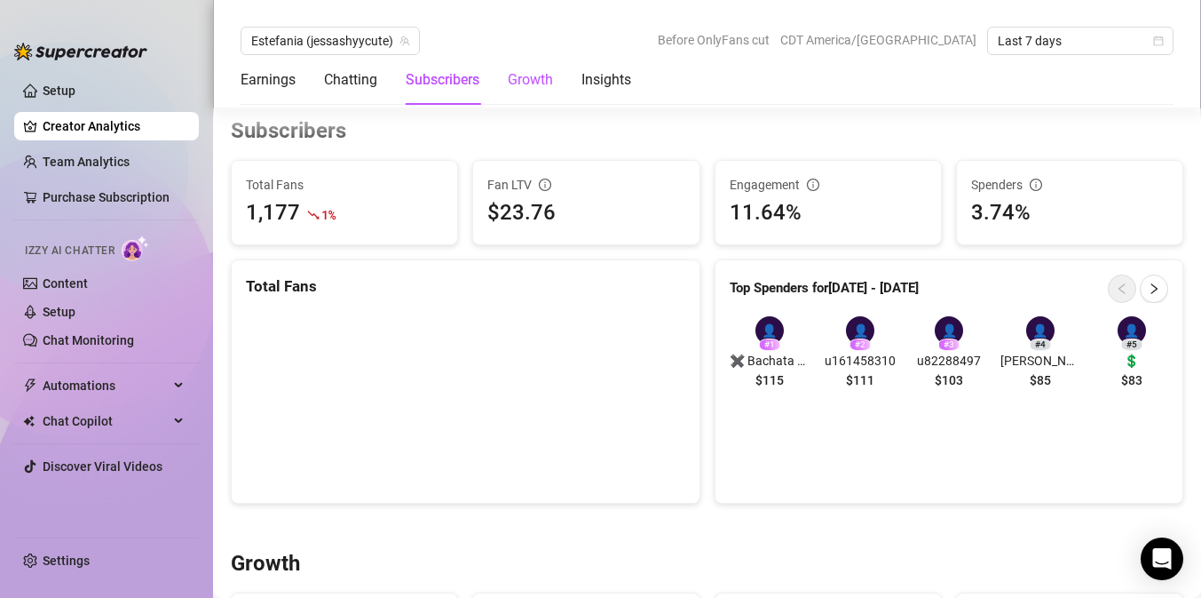
click at [532, 72] on div "Growth" at bounding box center [530, 79] width 45 height 21
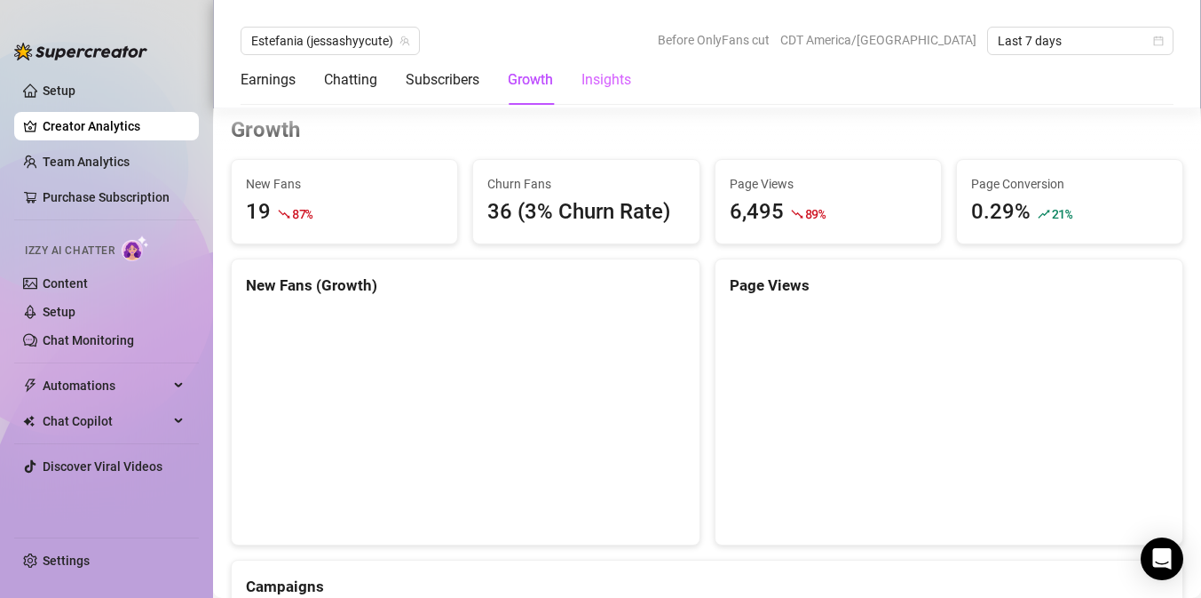
click at [600, 67] on div "Insights" at bounding box center [607, 80] width 50 height 50
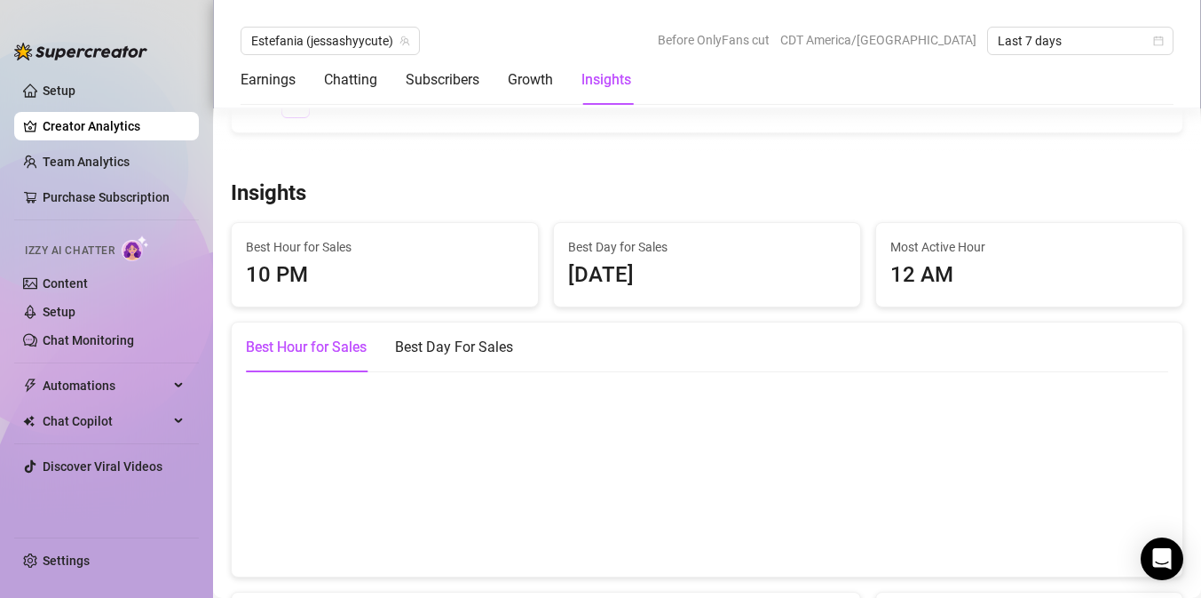
scroll to position [2616, 0]
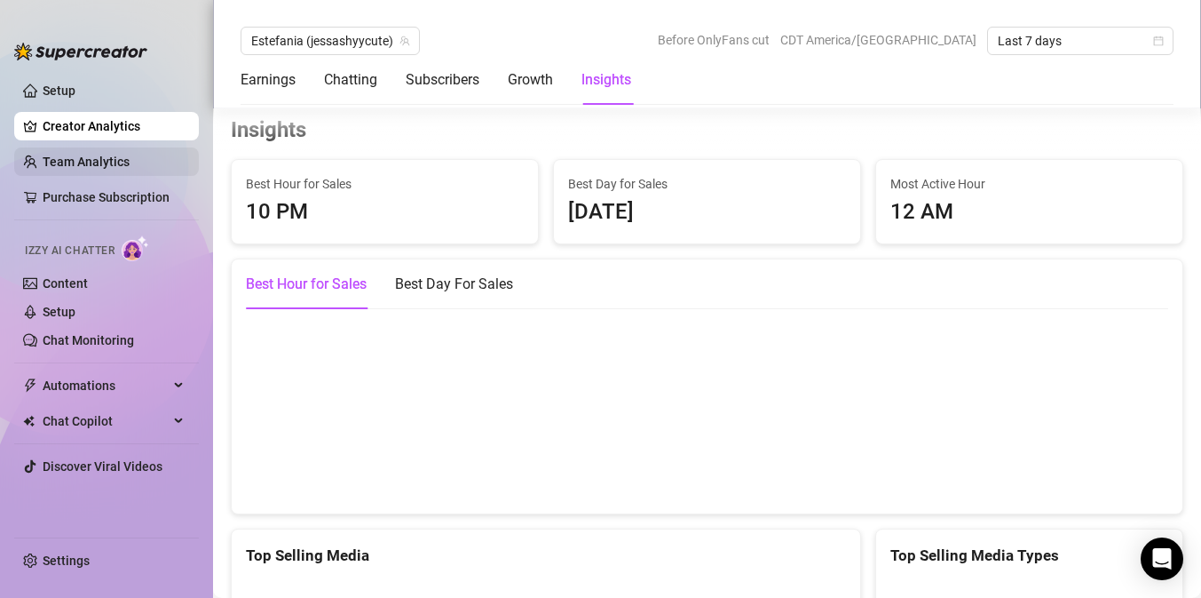
click at [76, 155] on link "Team Analytics" at bounding box center [86, 161] width 87 height 14
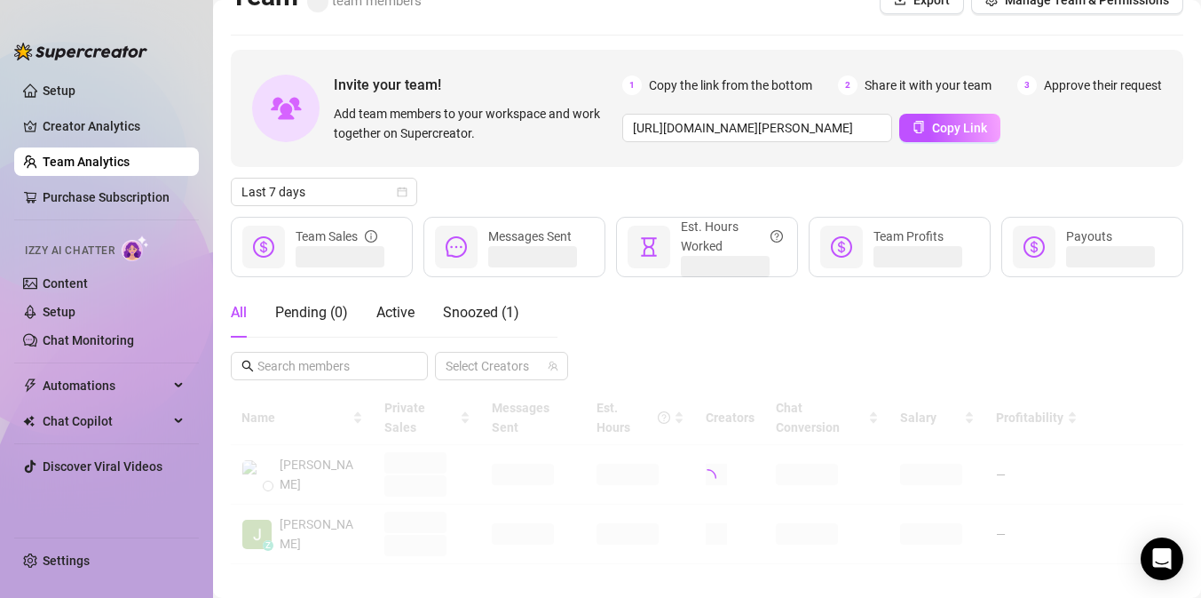
scroll to position [99, 0]
